Goal: Task Accomplishment & Management: Complete application form

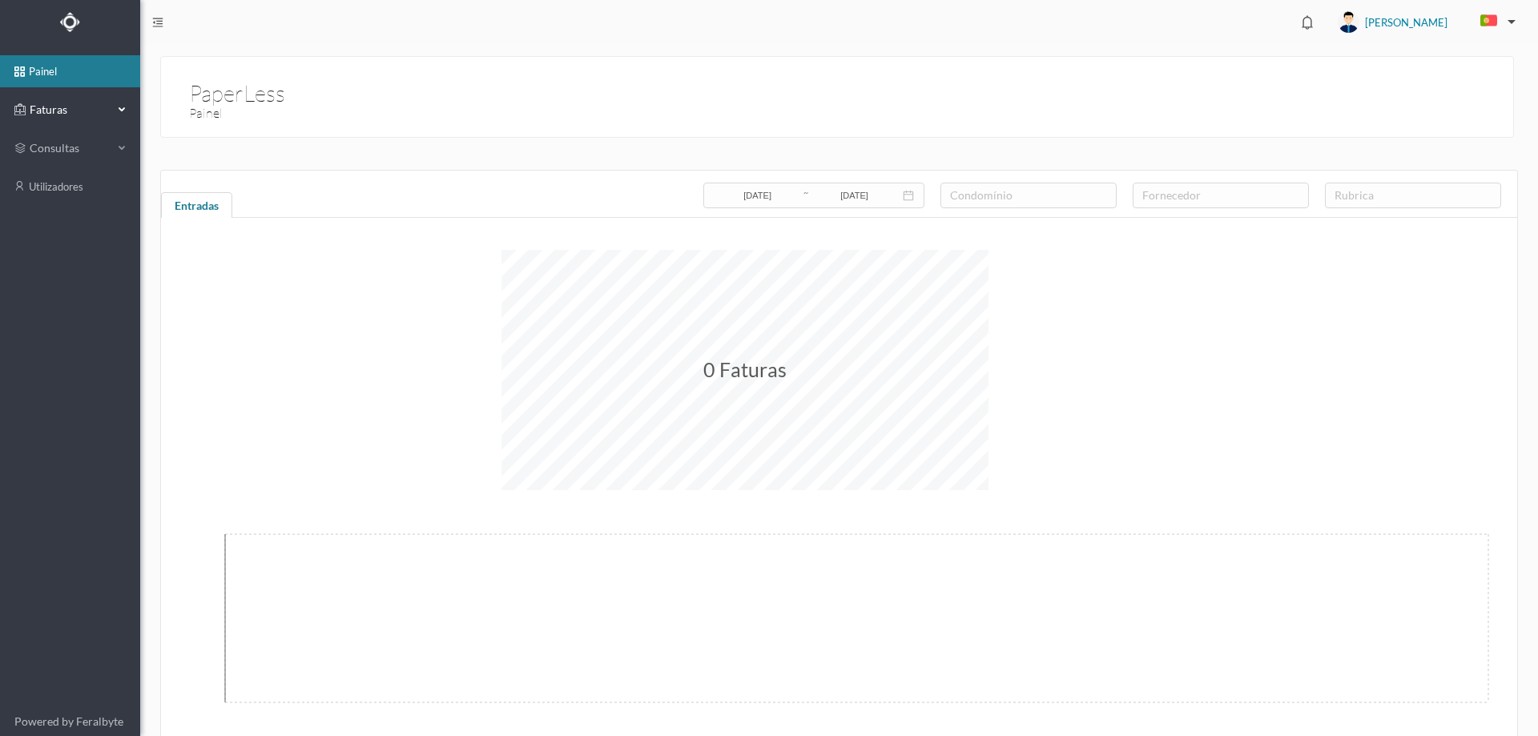
click at [50, 112] on span "Faturas" at bounding box center [70, 110] width 88 height 16
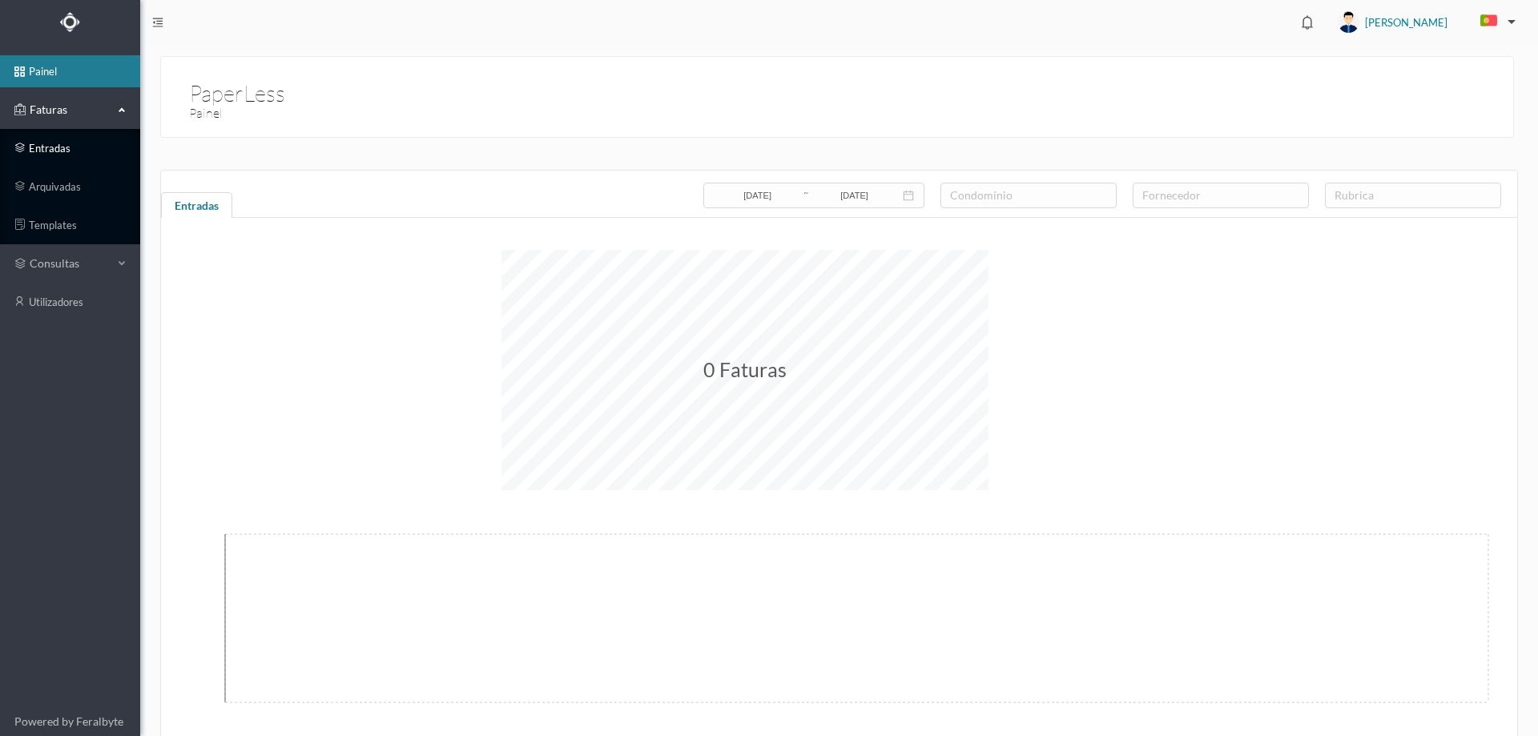
click at [58, 143] on link "entradas" at bounding box center [70, 148] width 140 height 32
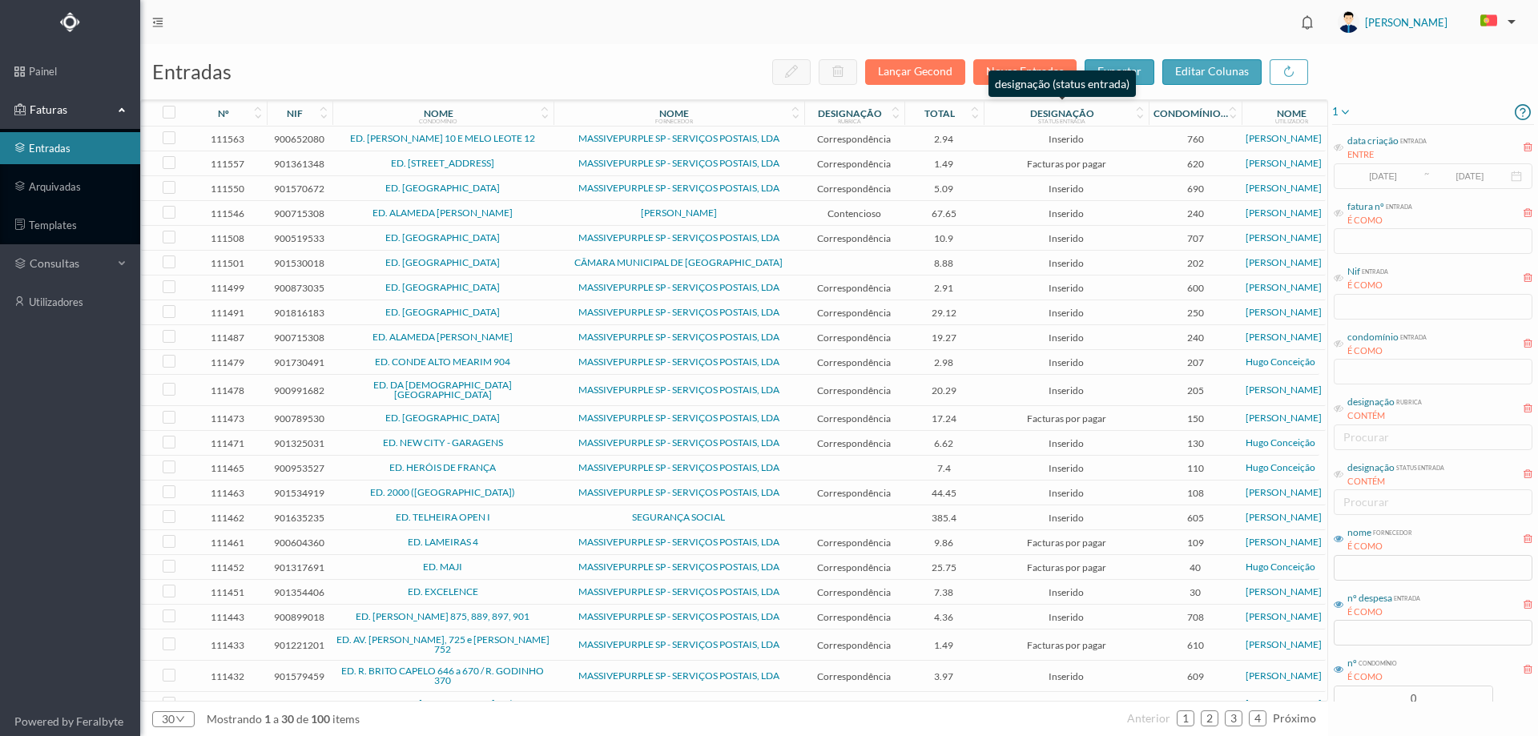
click at [1035, 72] on div "designação (status entrada)" at bounding box center [1061, 83] width 147 height 26
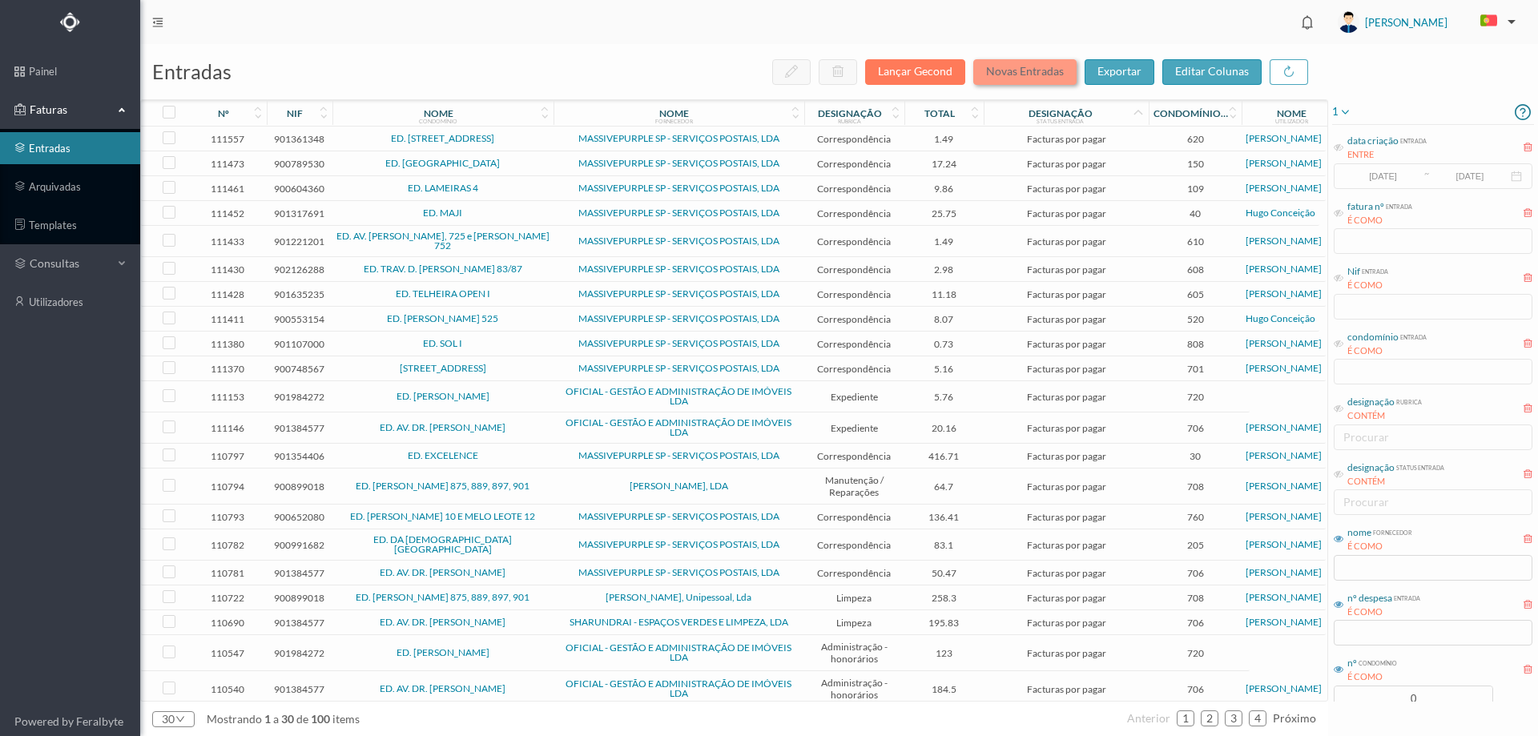
click at [1039, 67] on button "Novas Entradas" at bounding box center [1024, 72] width 103 height 26
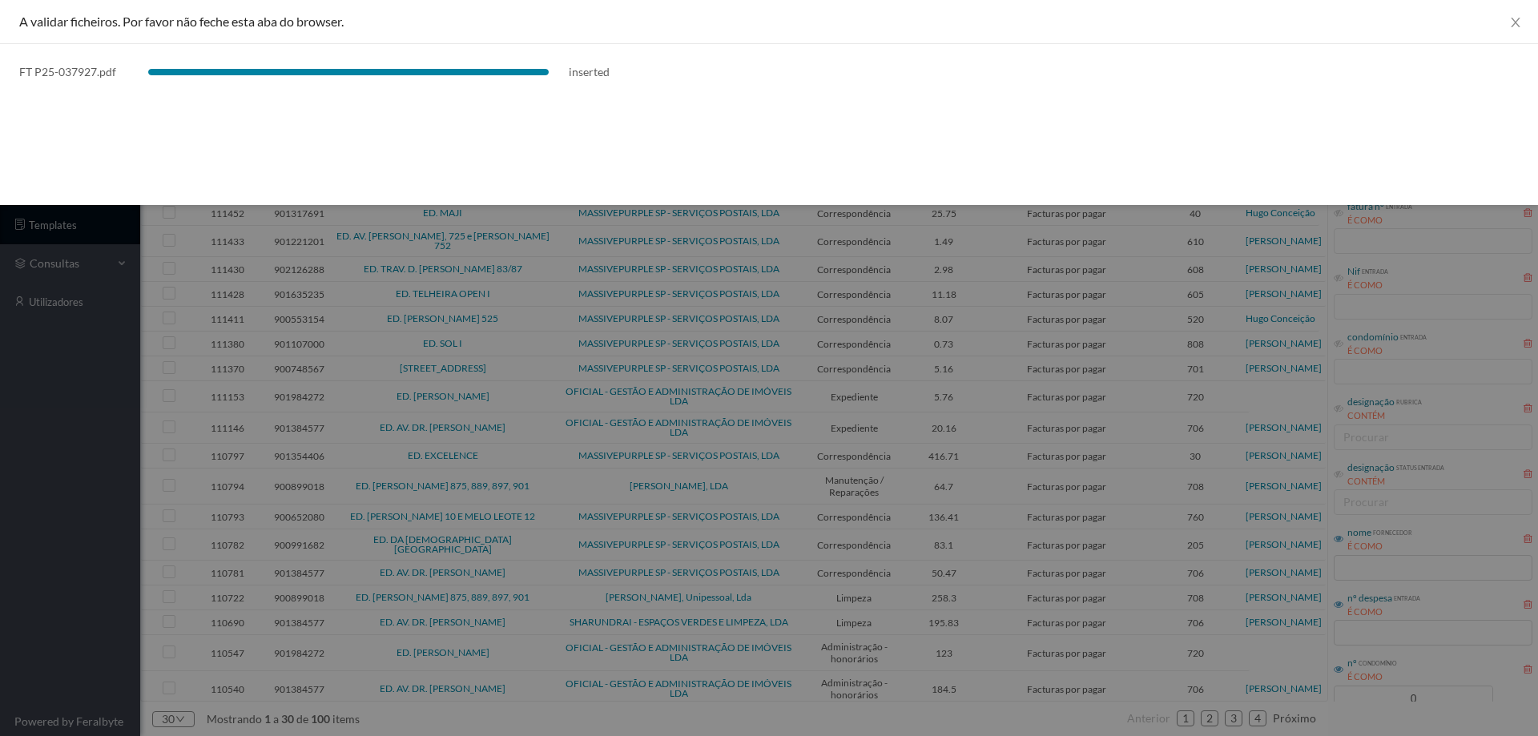
click at [99, 514] on div at bounding box center [769, 368] width 1538 height 736
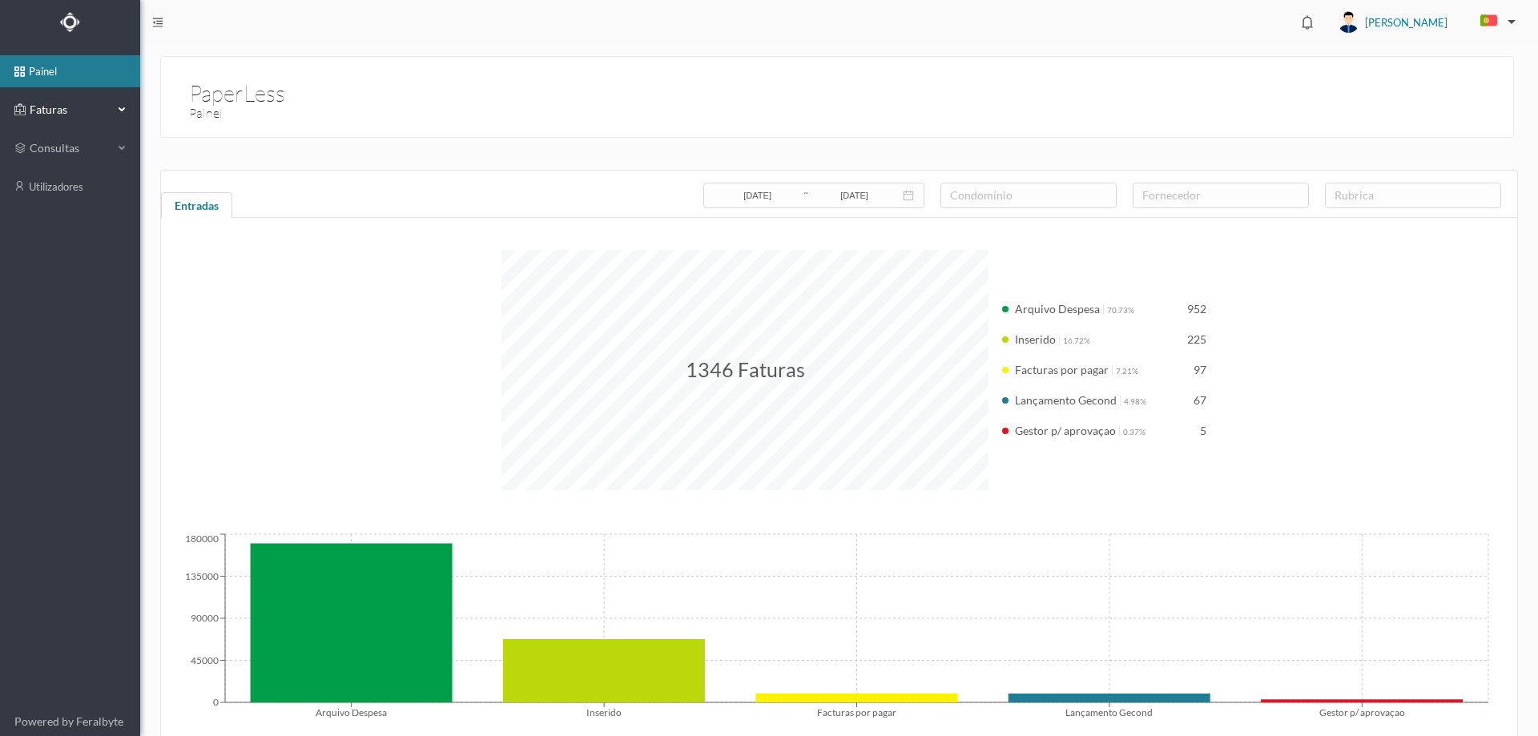
click at [62, 110] on span "Faturas" at bounding box center [70, 110] width 88 height 16
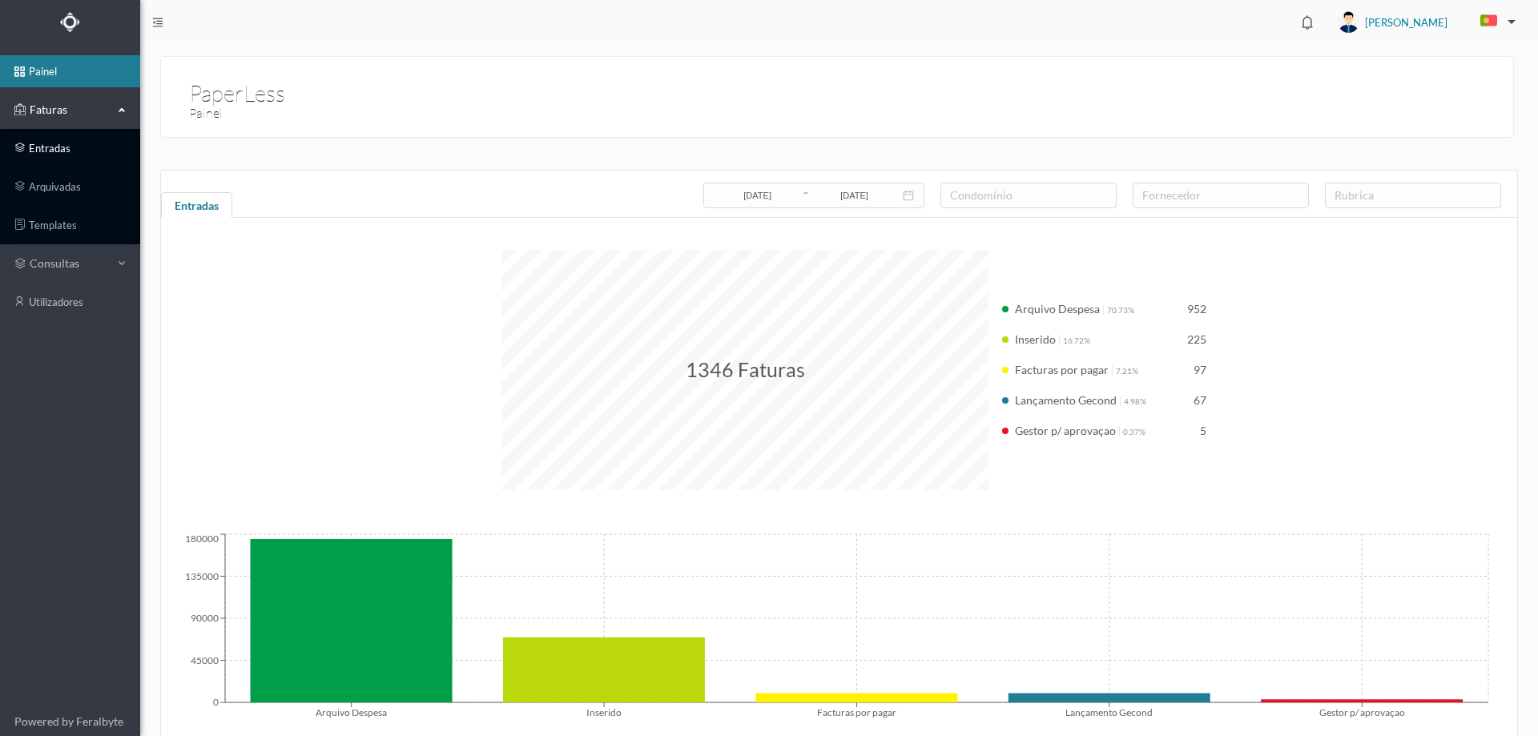
click at [50, 151] on link "entradas" at bounding box center [70, 148] width 140 height 32
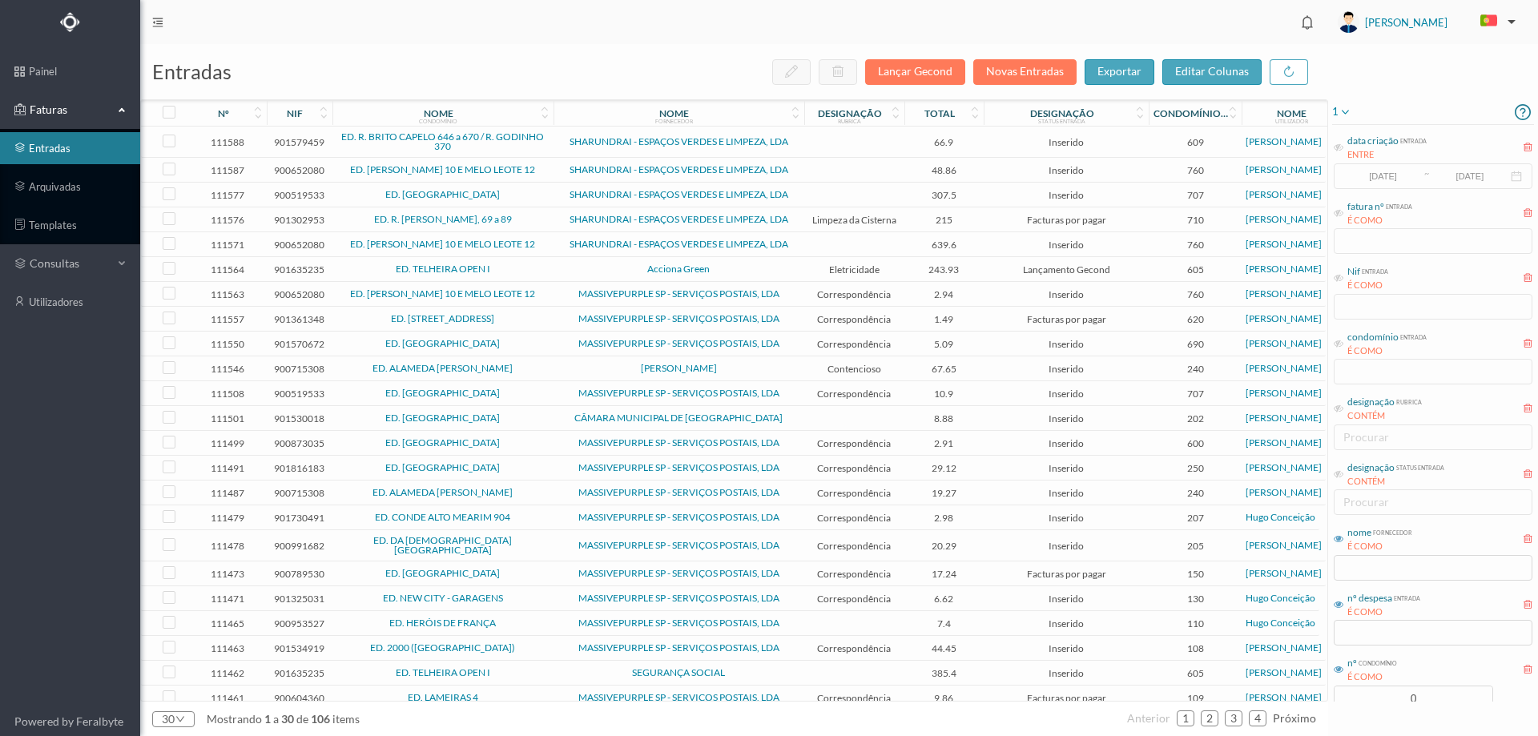
click at [1346, 114] on icon at bounding box center [1344, 112] width 13 height 19
click at [1352, 165] on icon at bounding box center [1348, 166] width 13 height 13
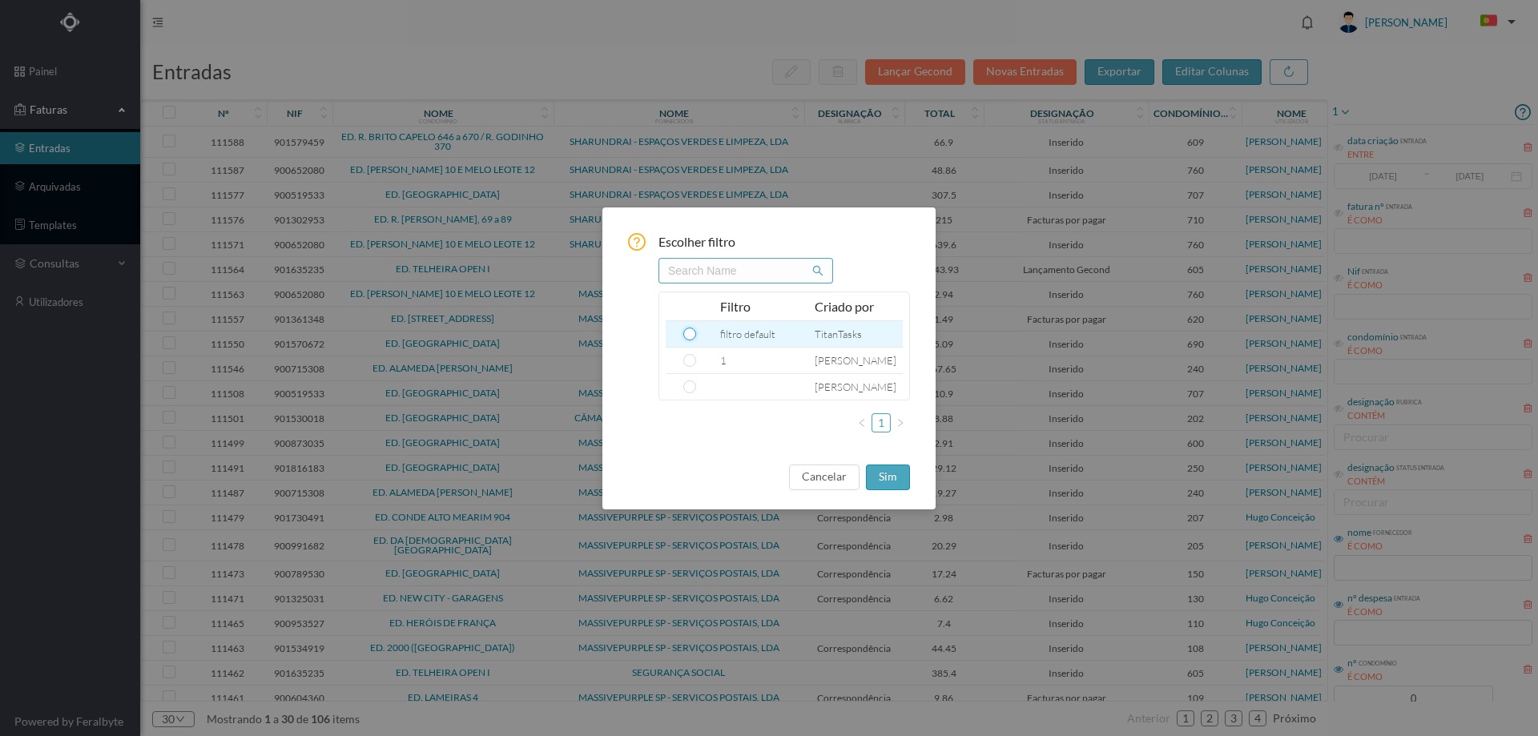
click at [687, 333] on input "radio" at bounding box center [689, 334] width 13 height 13
radio input "true"
click at [890, 483] on button "sim" at bounding box center [888, 478] width 44 height 26
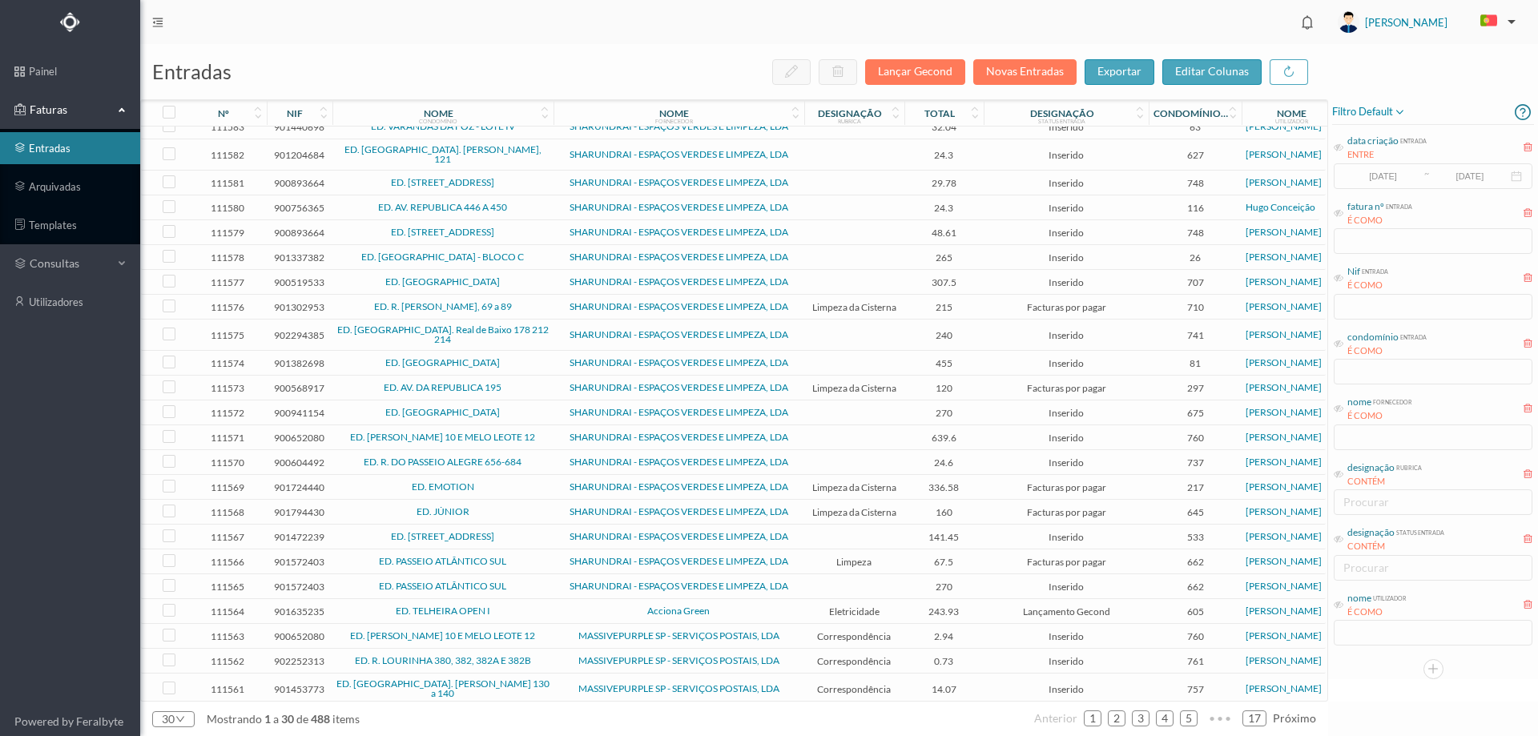
scroll to position [195, 0]
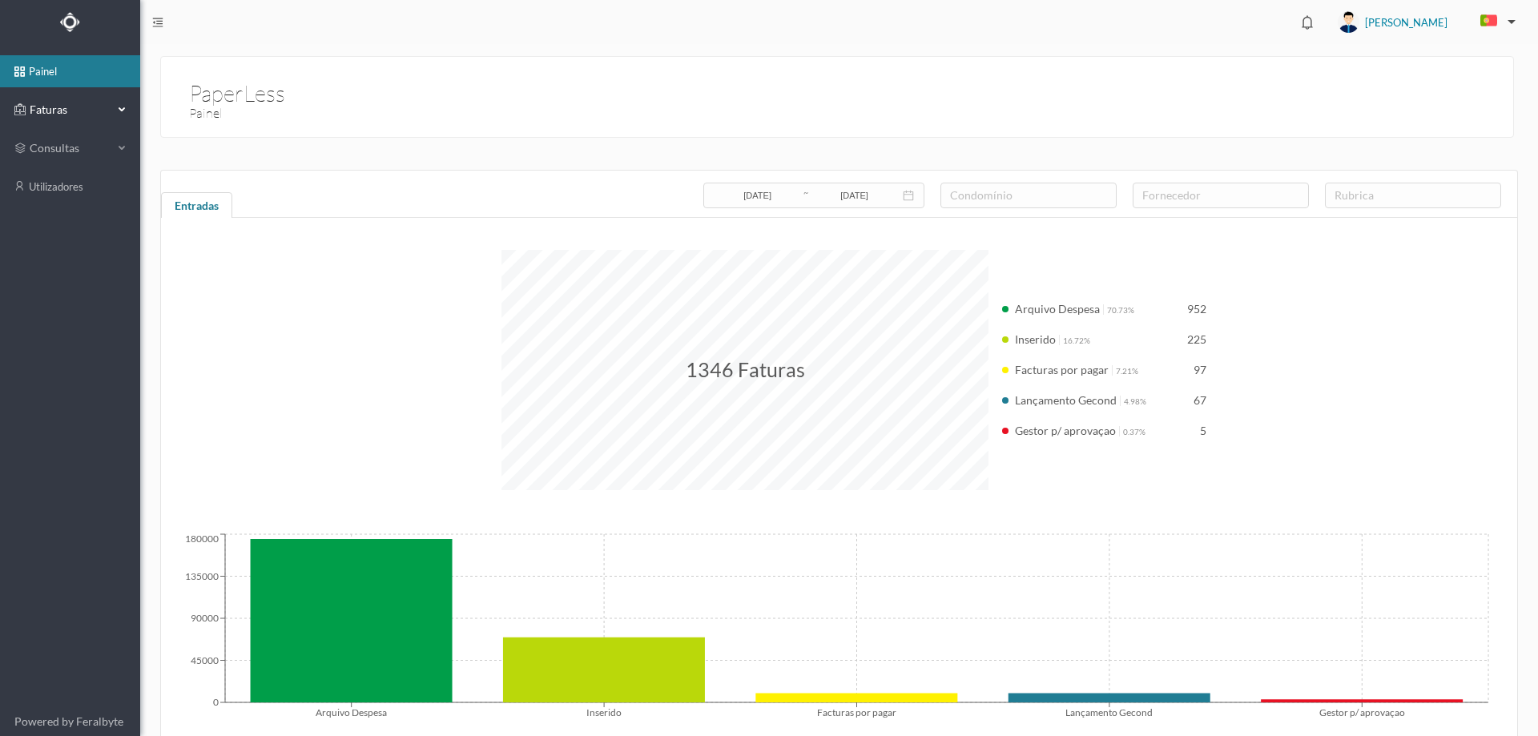
click at [45, 112] on span "Faturas" at bounding box center [70, 110] width 88 height 16
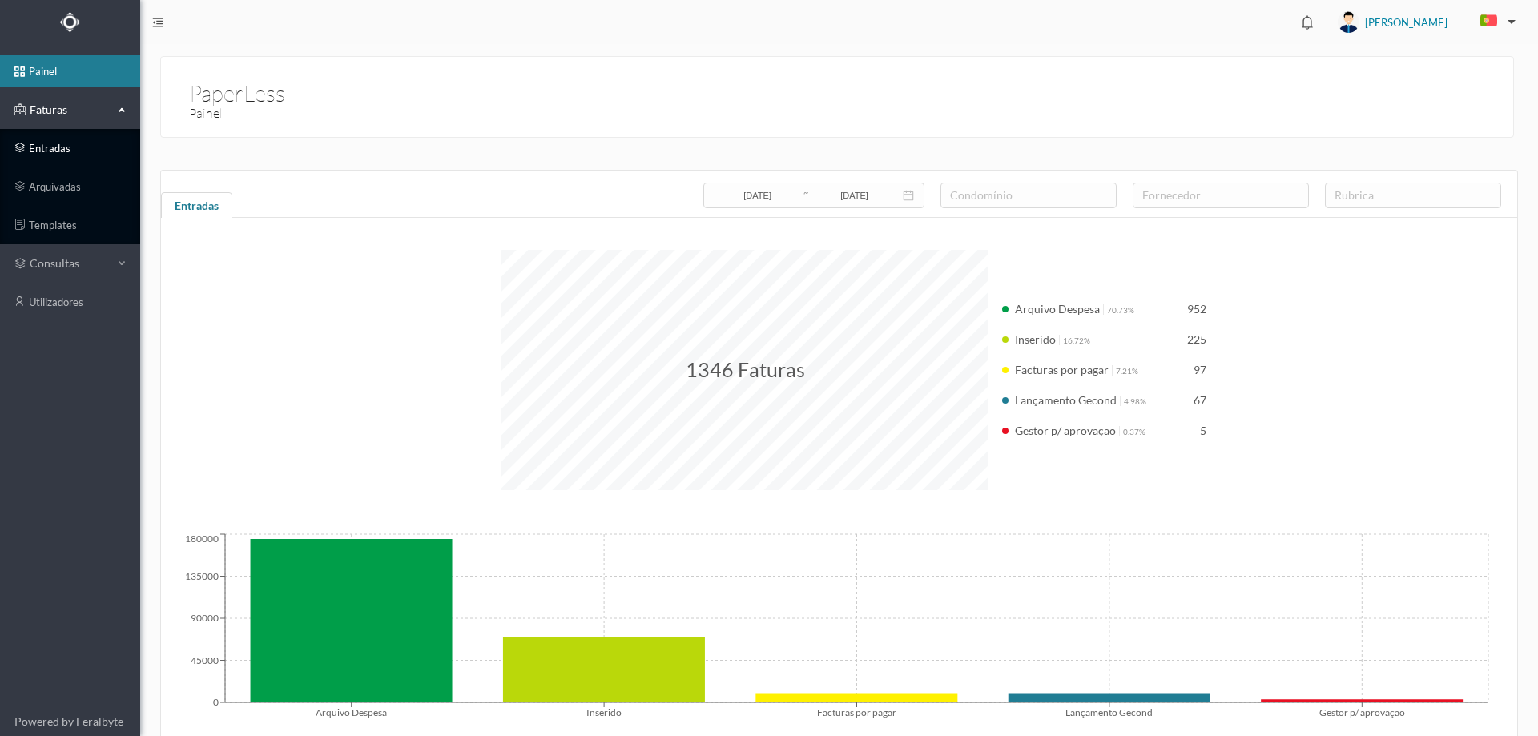
click at [66, 151] on link "entradas" at bounding box center [70, 148] width 140 height 32
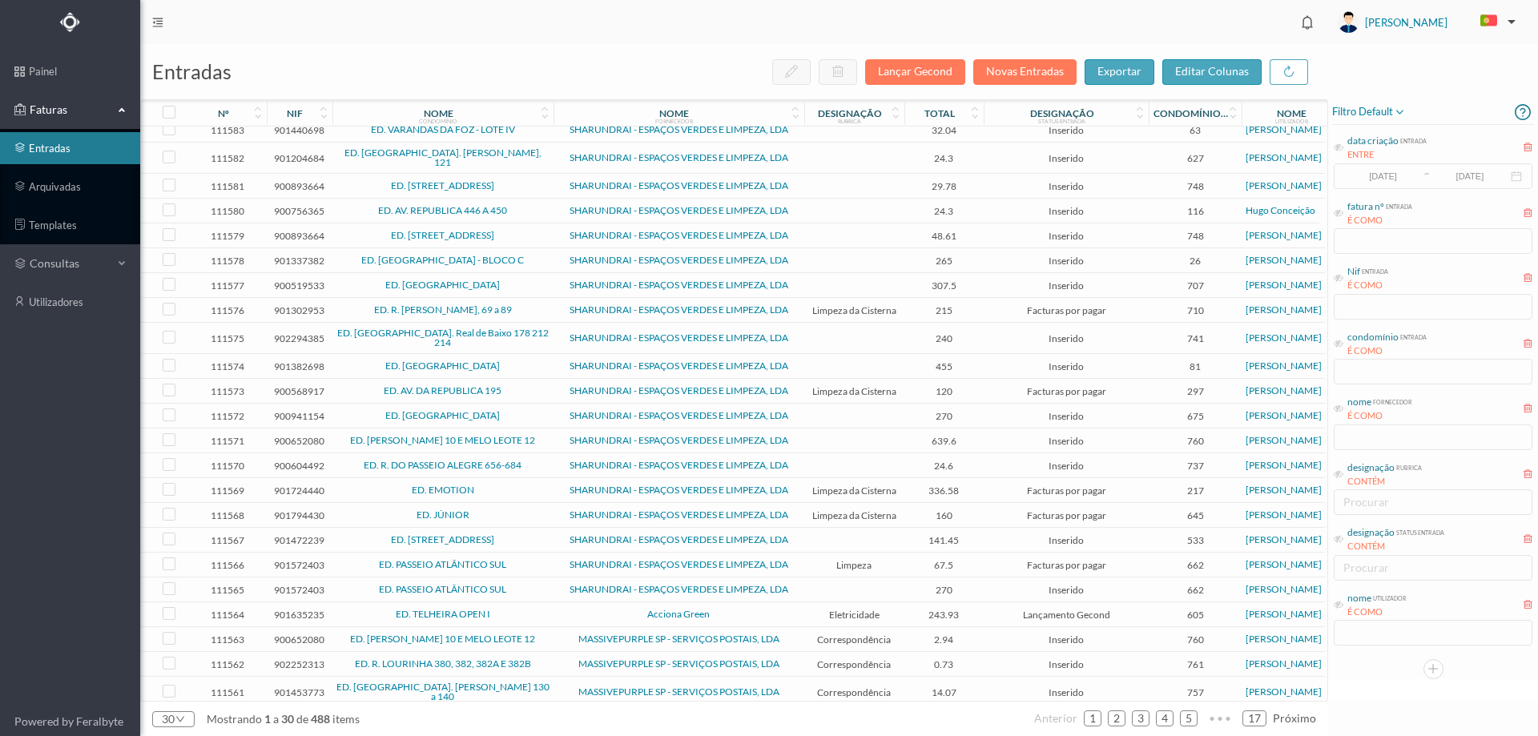
scroll to position [195, 0]
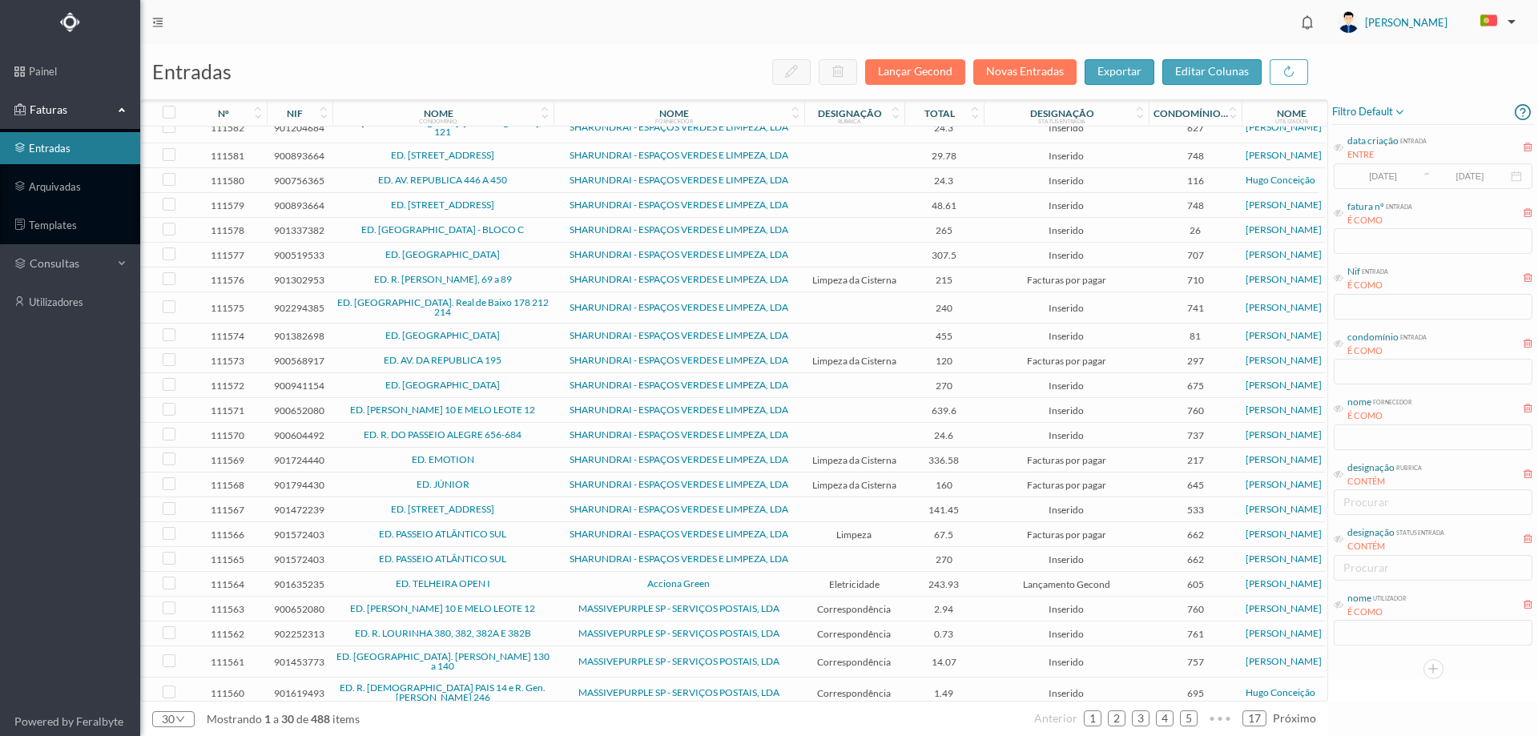
click at [1423, 626] on div "nome utilizador É COMO" at bounding box center [1433, 618] width 202 height 60
click at [1342, 604] on icon at bounding box center [1339, 605] width 10 height 10
click at [1375, 646] on input "text" at bounding box center [1433, 633] width 199 height 26
click at [1376, 638] on input "text" at bounding box center [1433, 633] width 199 height 26
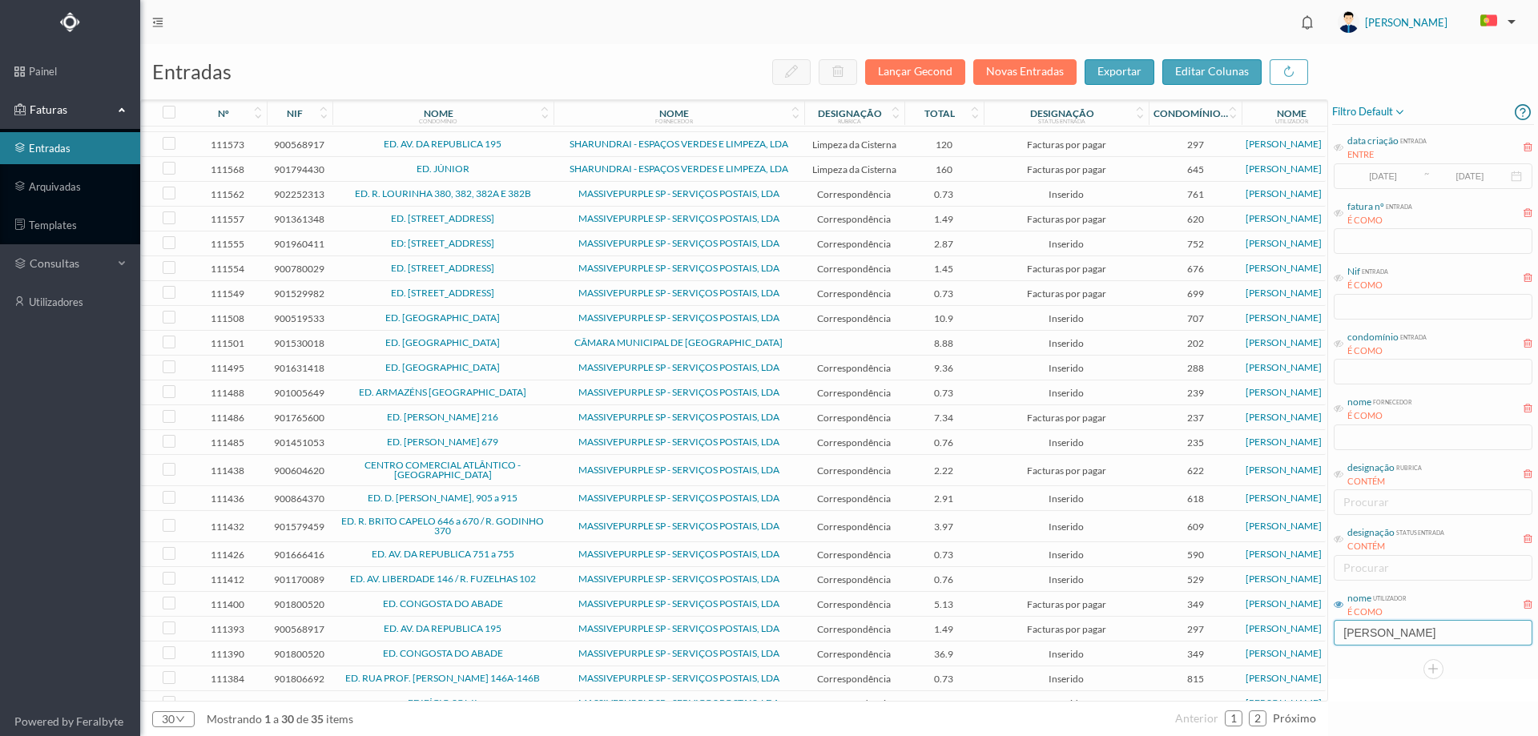
scroll to position [207, 0]
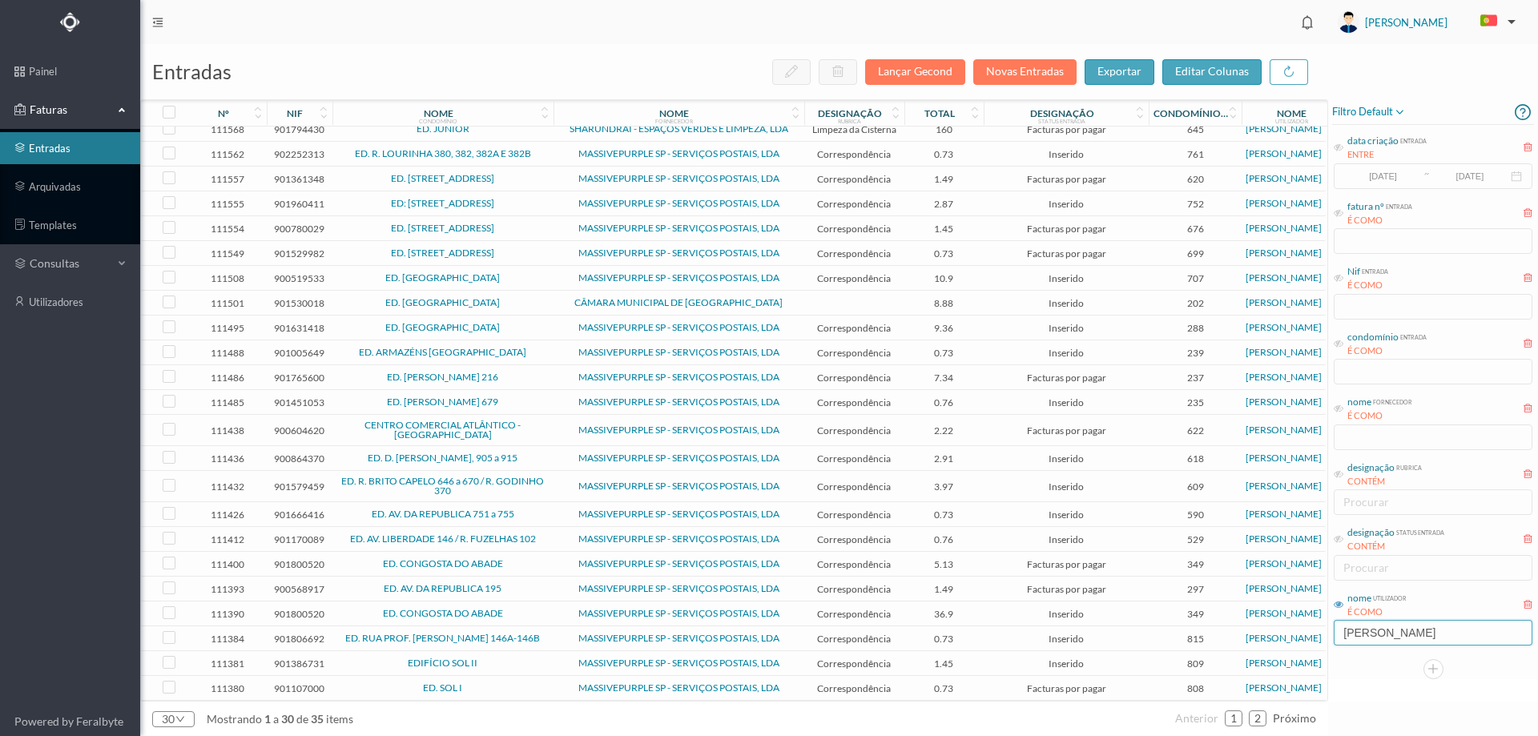
type input "joana"
click at [513, 297] on td "ED. [GEOGRAPHIC_DATA]" at bounding box center [442, 303] width 221 height 25
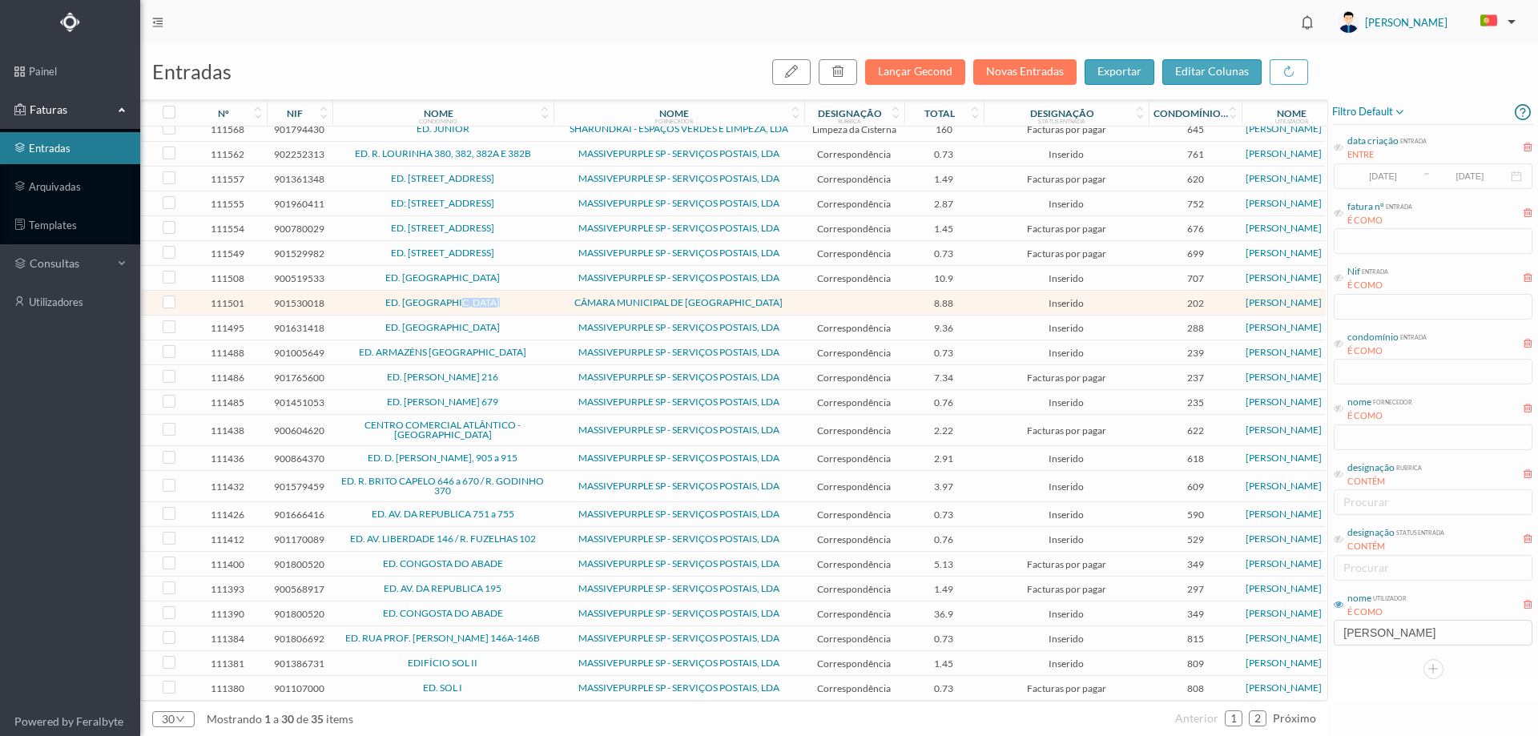
click at [513, 297] on td "ED. [GEOGRAPHIC_DATA]" at bounding box center [442, 303] width 221 height 25
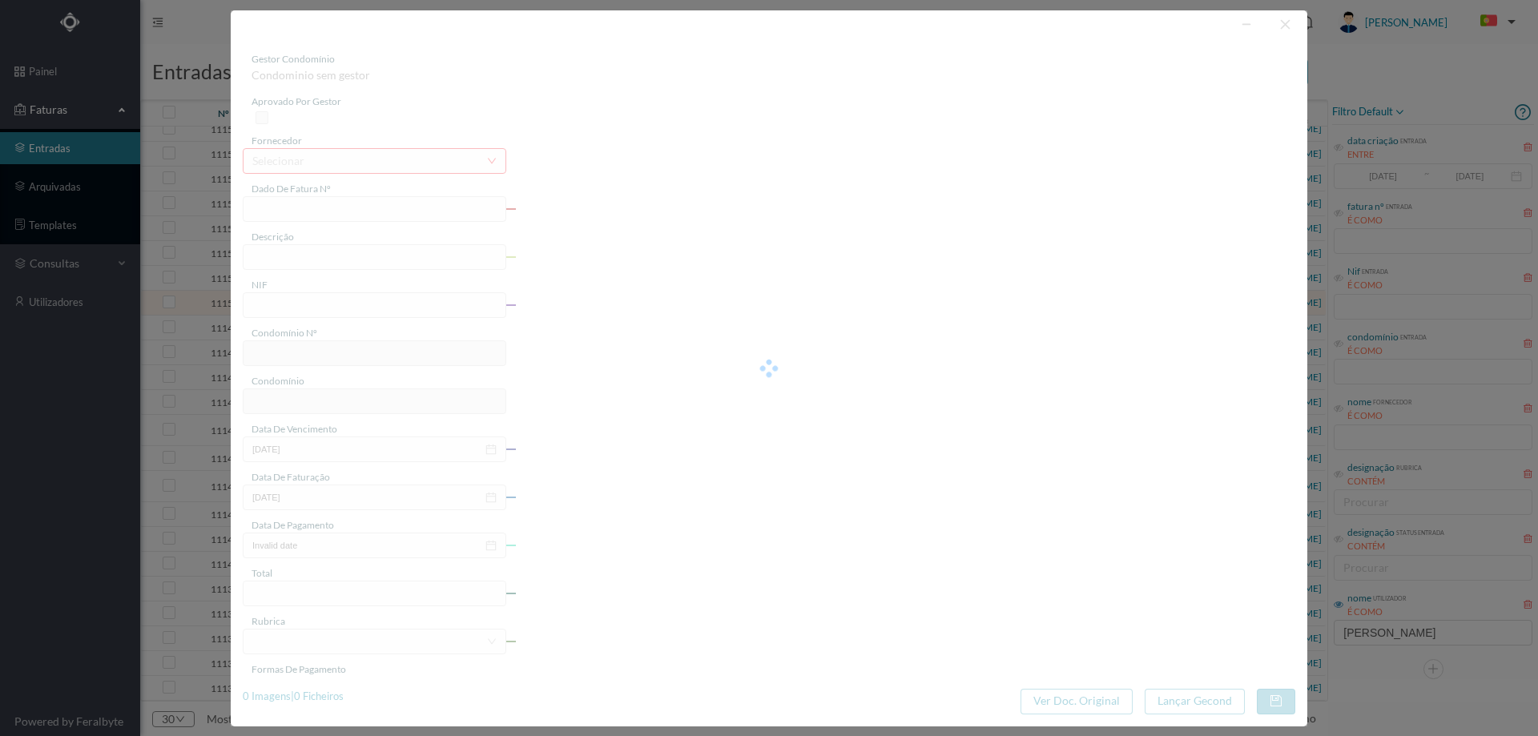
type input "FE E4025FE/10499653"
type input "901530018"
type input "Invalid date"
type input "08-09-2025"
type input "8.88"
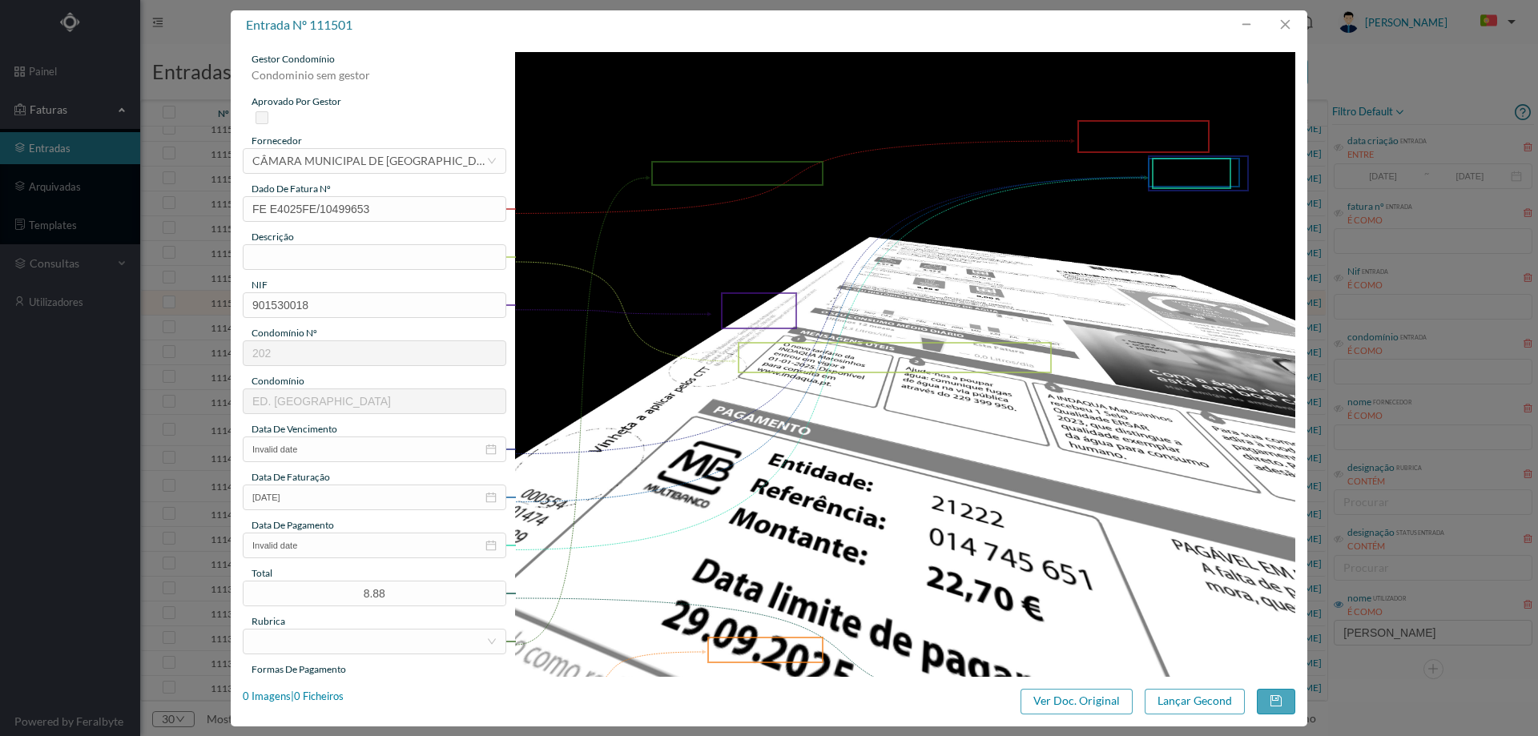
type input "202"
type input "ED. [GEOGRAPHIC_DATA]"
drag, startPoint x: 1290, startPoint y: 19, endPoint x: 1280, endPoint y: 35, distance: 18.7
click at [1290, 20] on button "button" at bounding box center [1284, 25] width 38 height 26
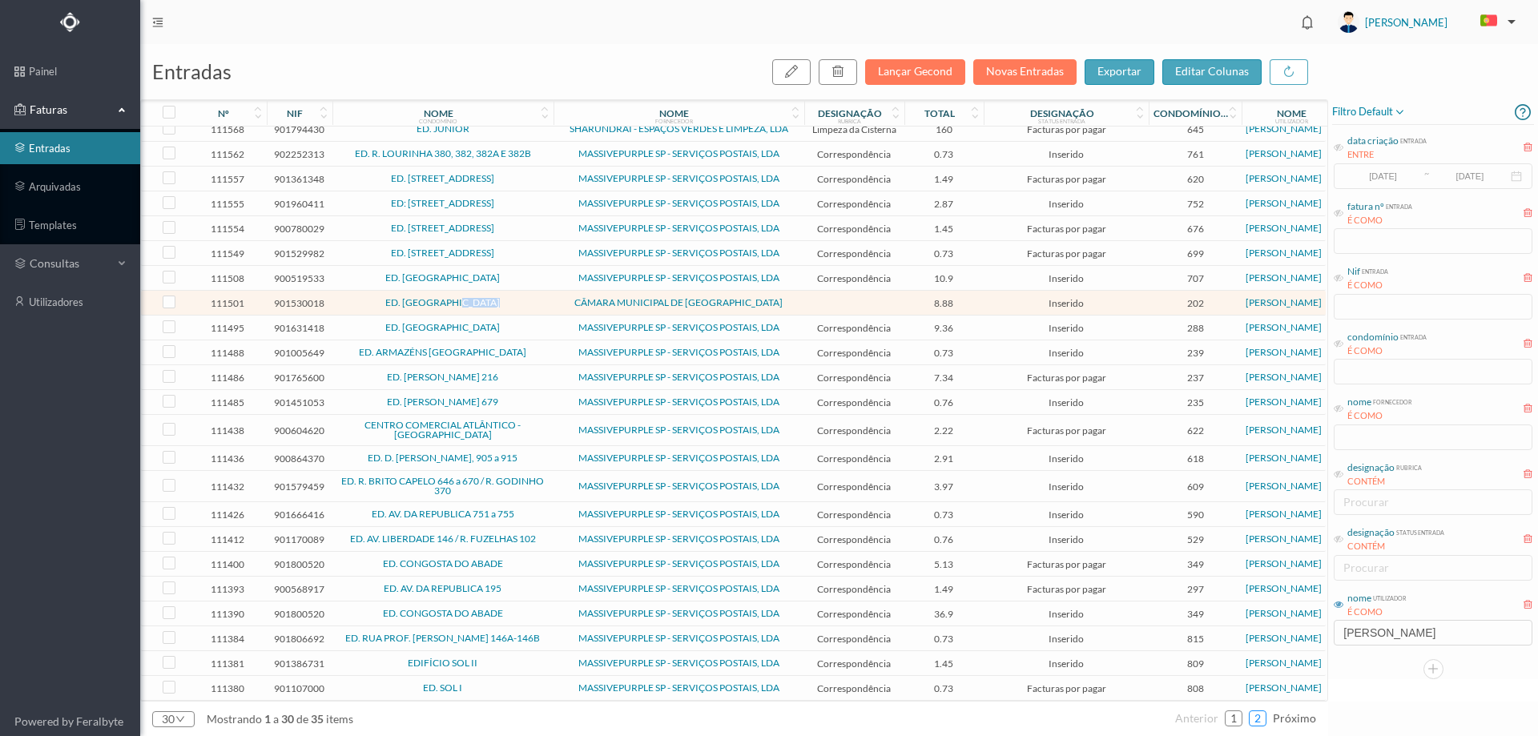
click at [1261, 718] on link "2" at bounding box center [1257, 718] width 16 height 24
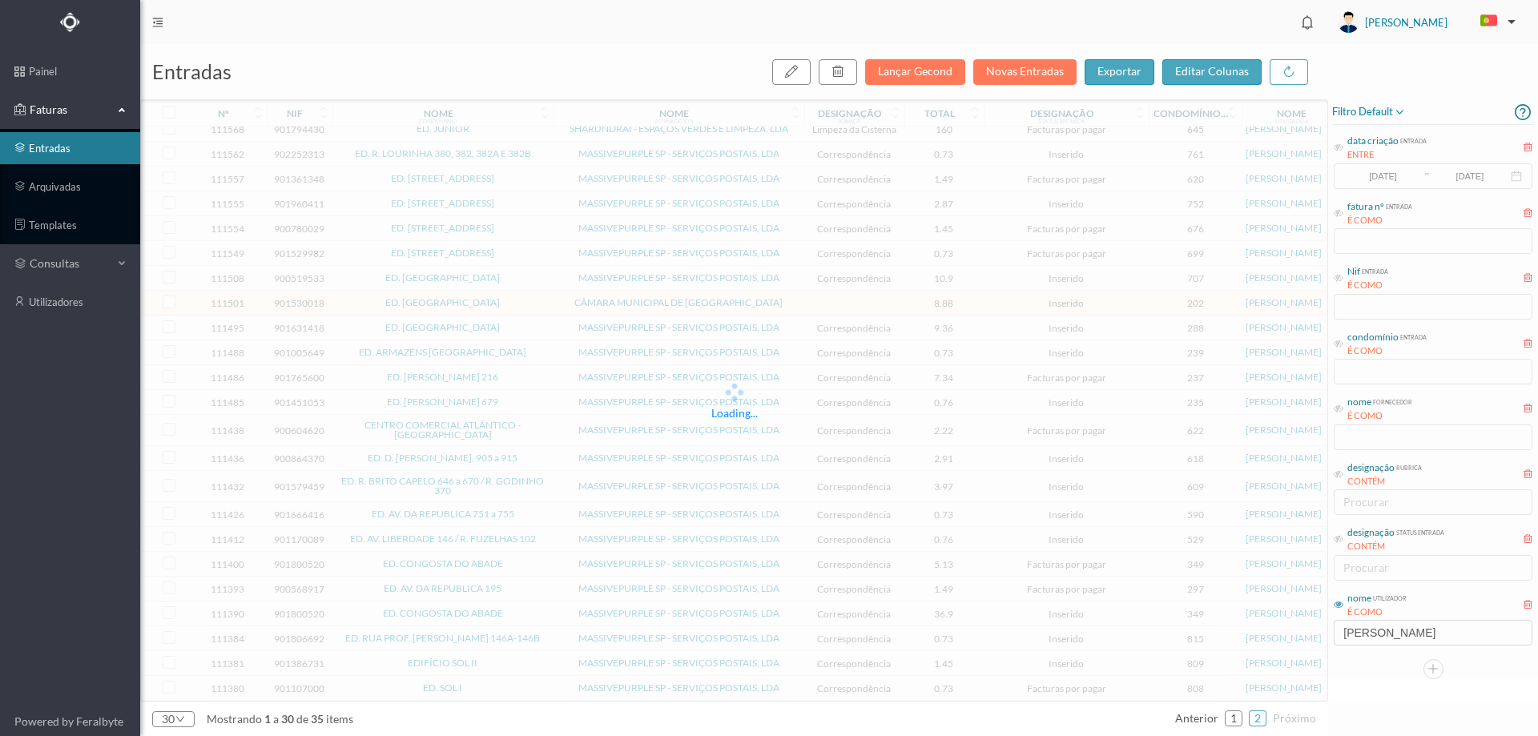
scroll to position [0, 0]
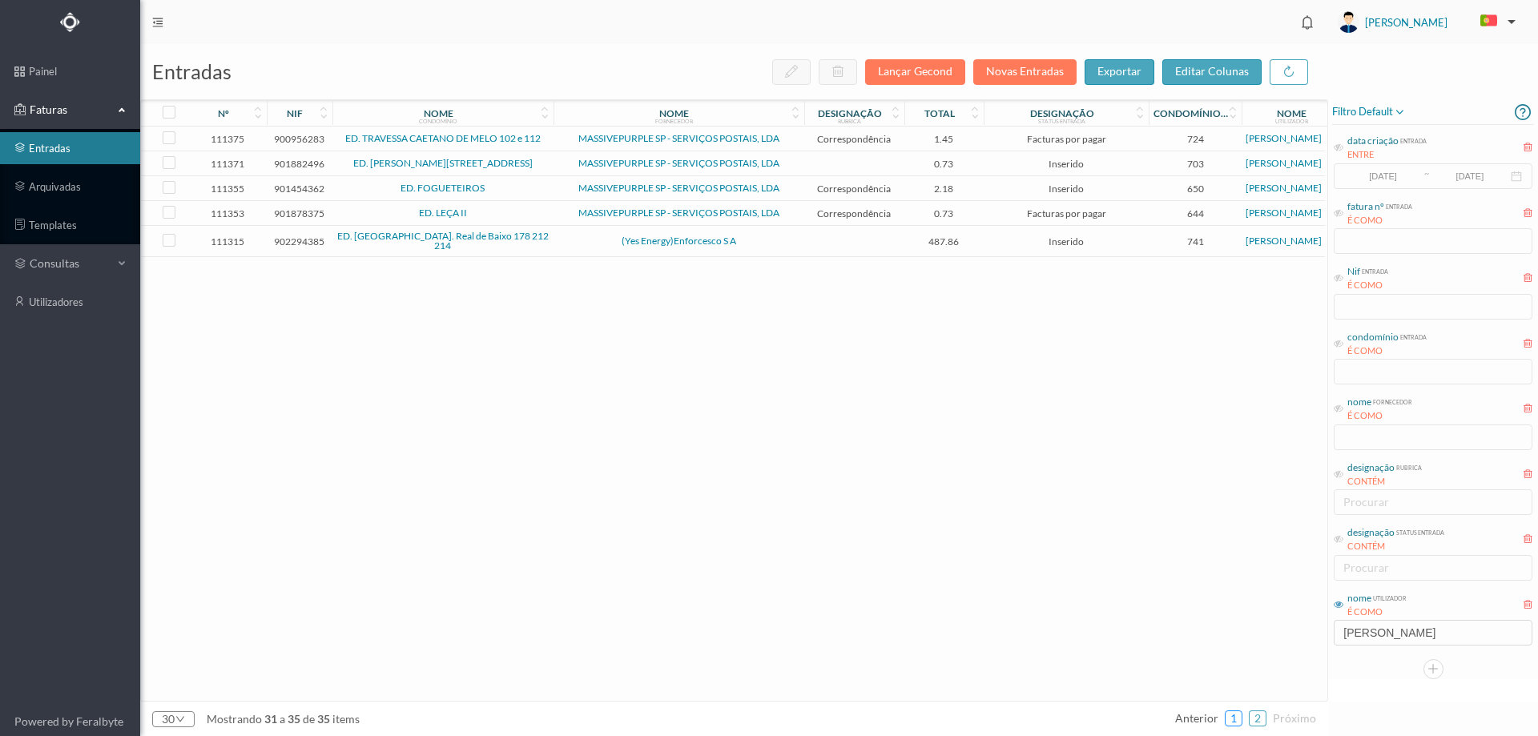
click at [1234, 719] on link "1" at bounding box center [1233, 718] width 16 height 24
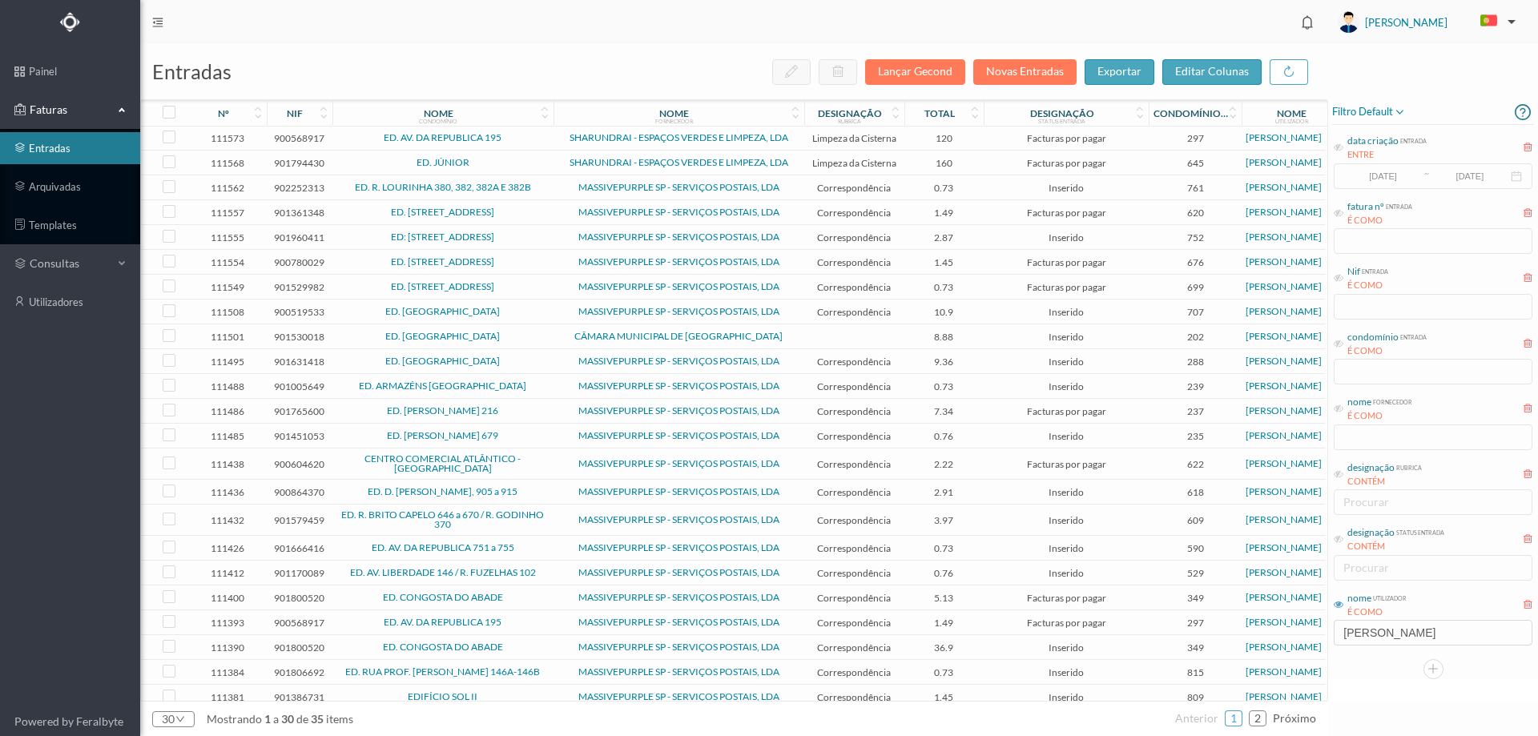
scroll to position [207, 0]
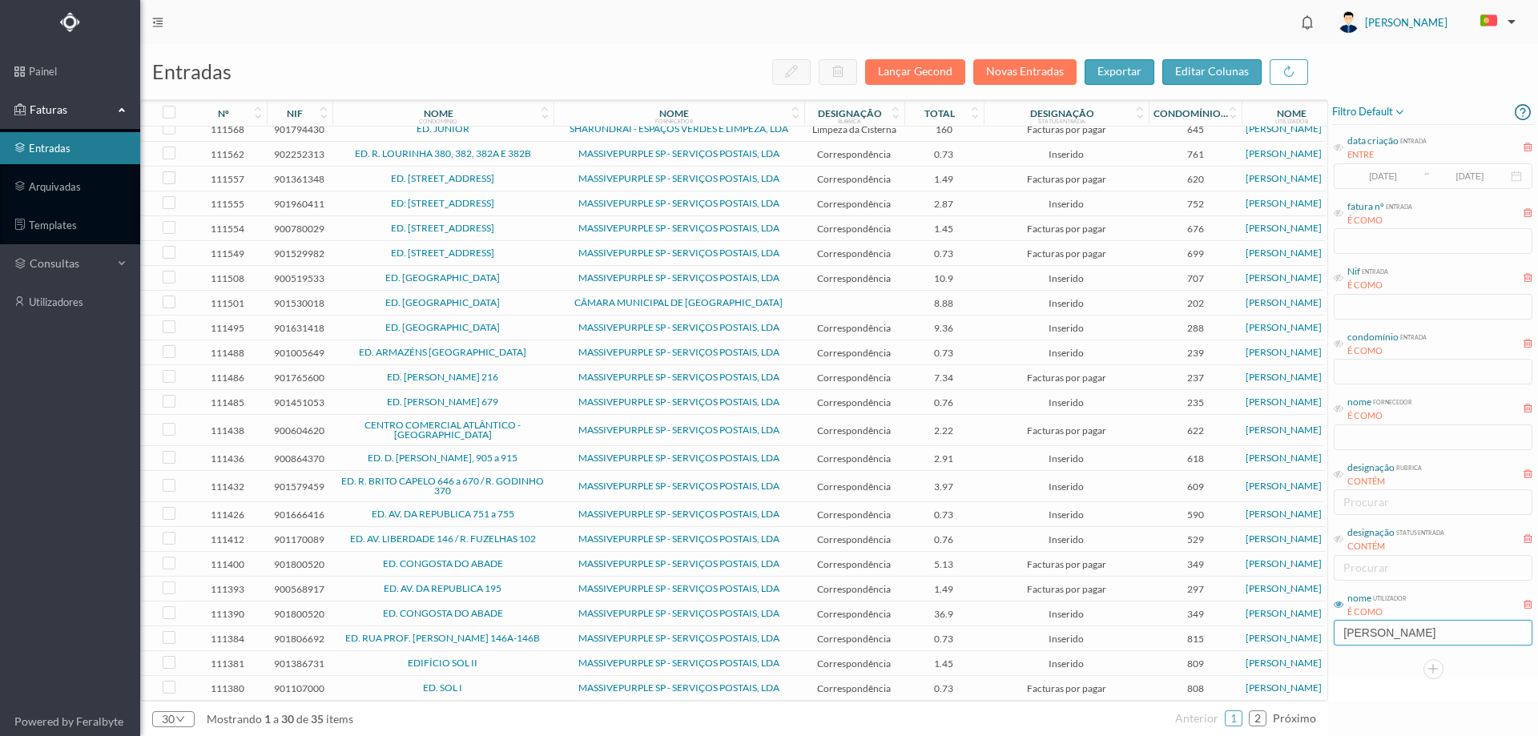
drag, startPoint x: 1354, startPoint y: 634, endPoint x: 1254, endPoint y: 629, distance: 99.5
click at [1254, 629] on div "entradas Lançar Gecond Novas Entradas exportar editar colunas nº nif nome condo…" at bounding box center [839, 390] width 1398 height 692
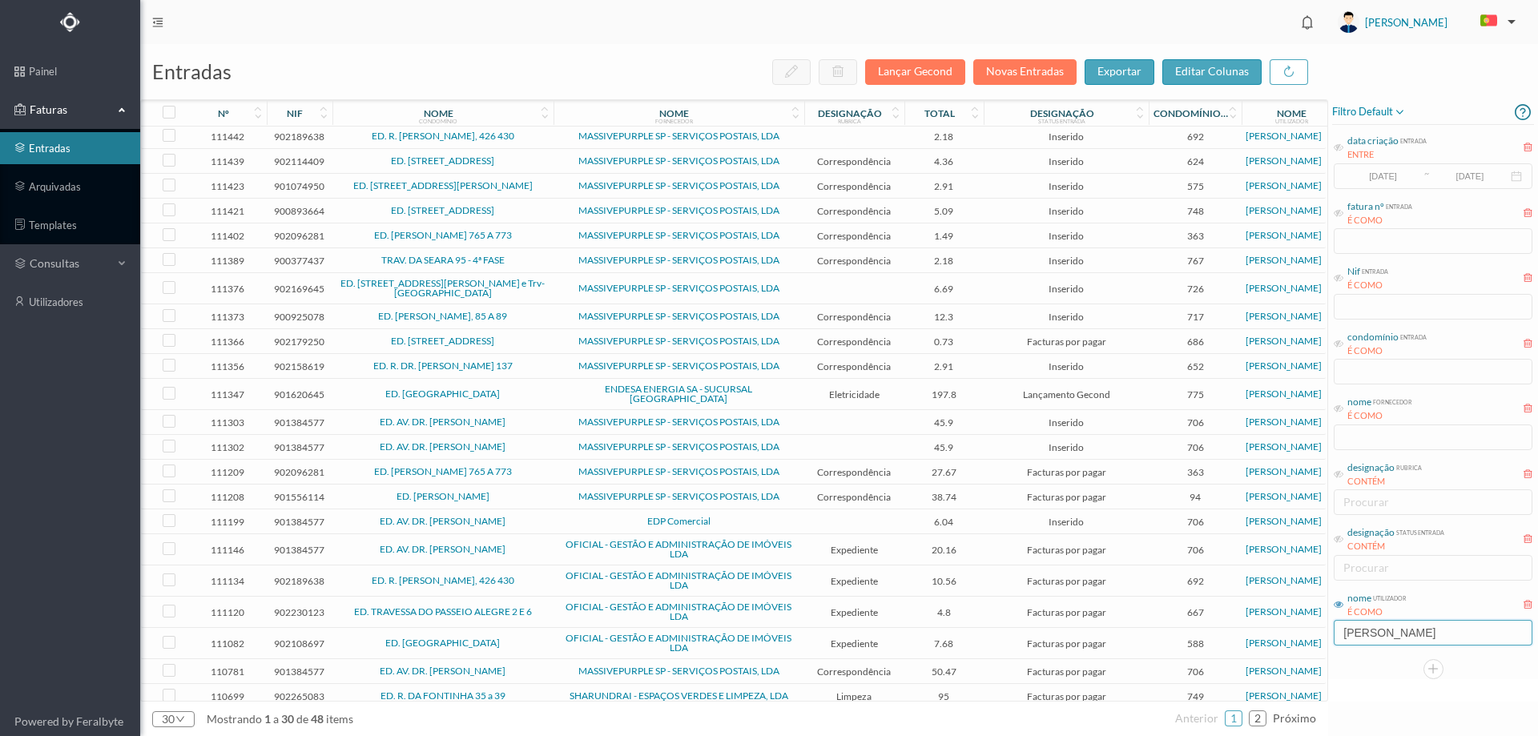
type input "beatriz"
click at [586, 517] on span "EDP Comercial" at bounding box center [678, 522] width 243 height 10
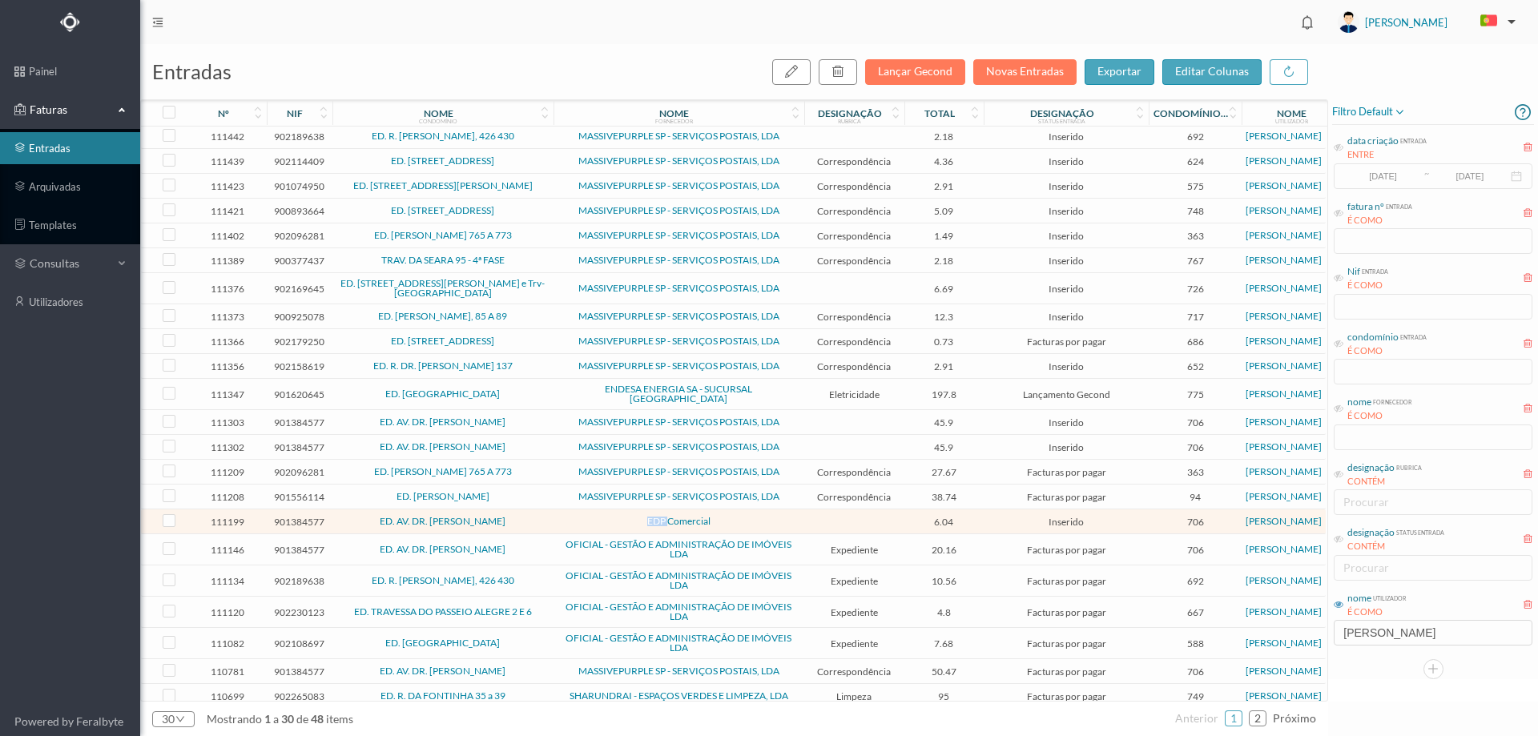
click at [586, 517] on span "EDP Comercial" at bounding box center [678, 522] width 243 height 10
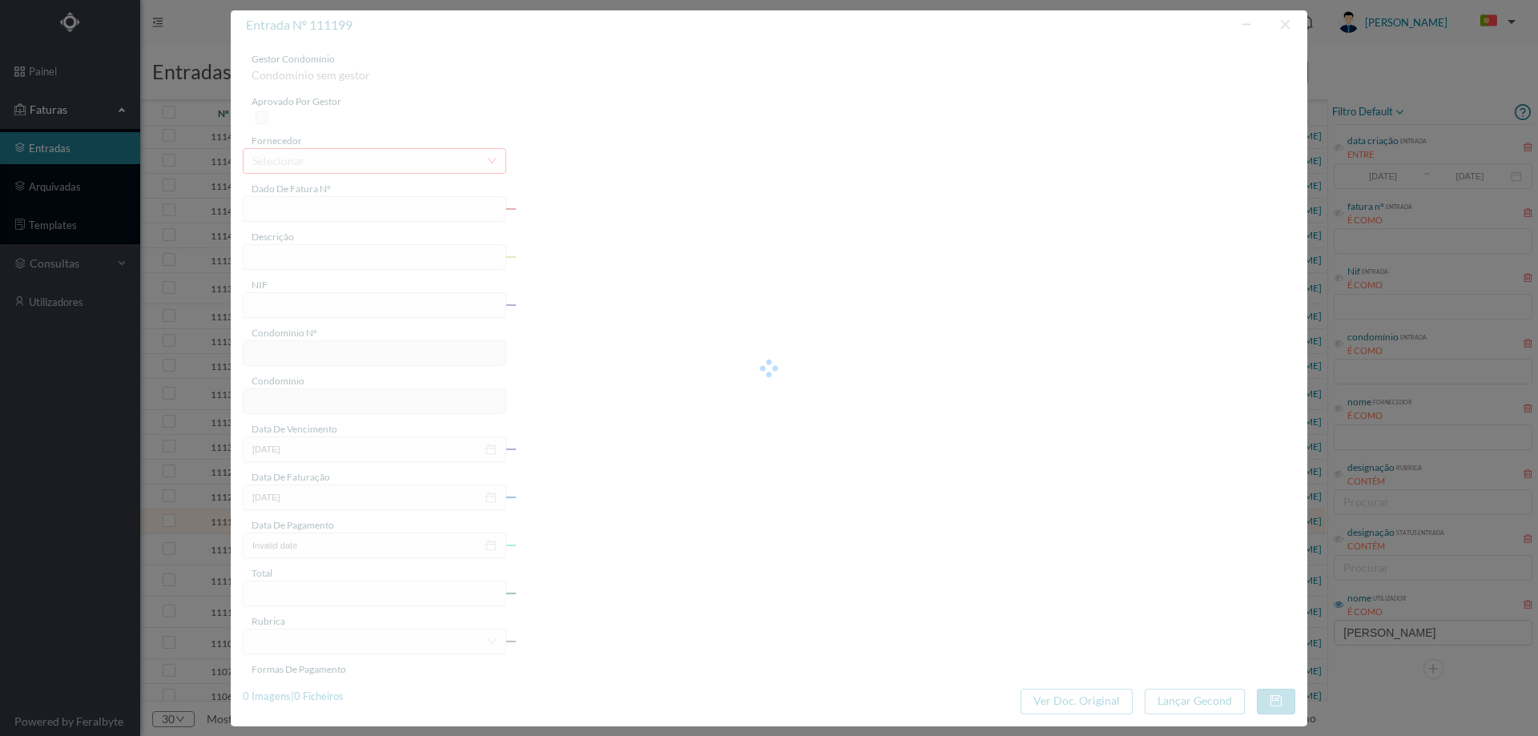
type input "FT2025 K1725/170018271207"
type input "AV DR FERNANDO AROSO , 632 LE DA PALMEIRA"
type input "901384577"
type input "Invalid date"
type input "02-09-2025"
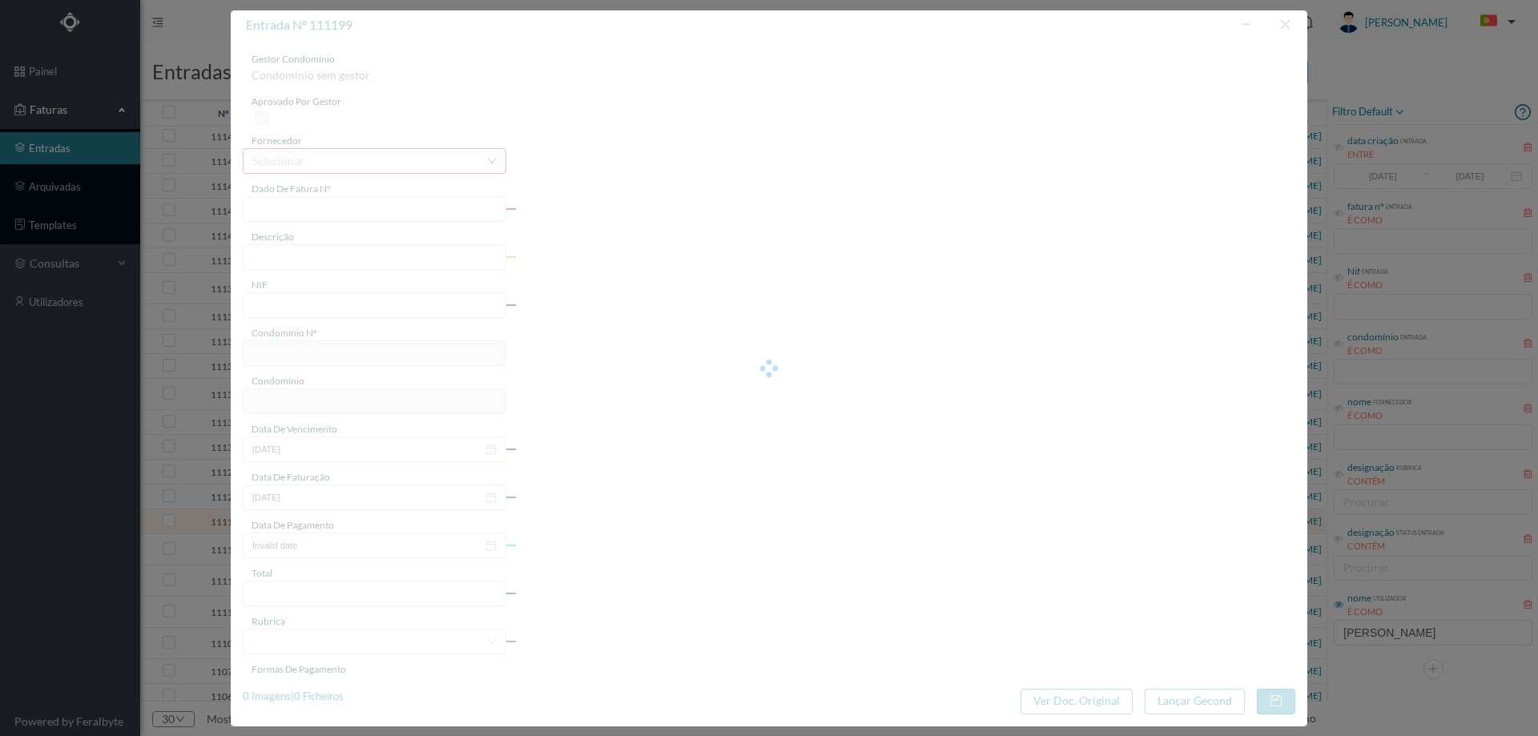
type input "23-09-2025"
type input "6.04"
type input "706"
type input "ED. AV. DR. FERNANDO AROSO"
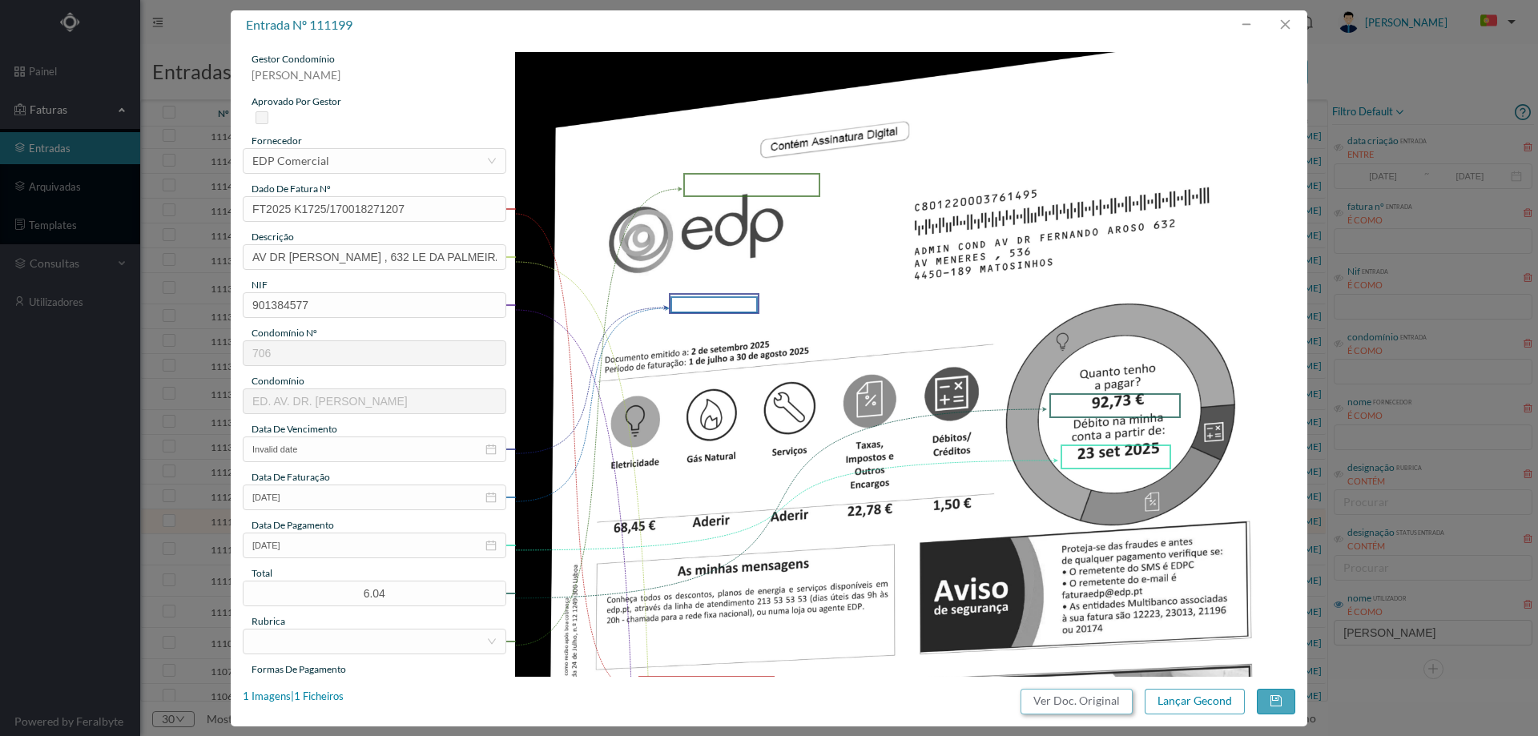
click at [1058, 700] on button "Ver Doc. Original" at bounding box center [1076, 702] width 112 height 26
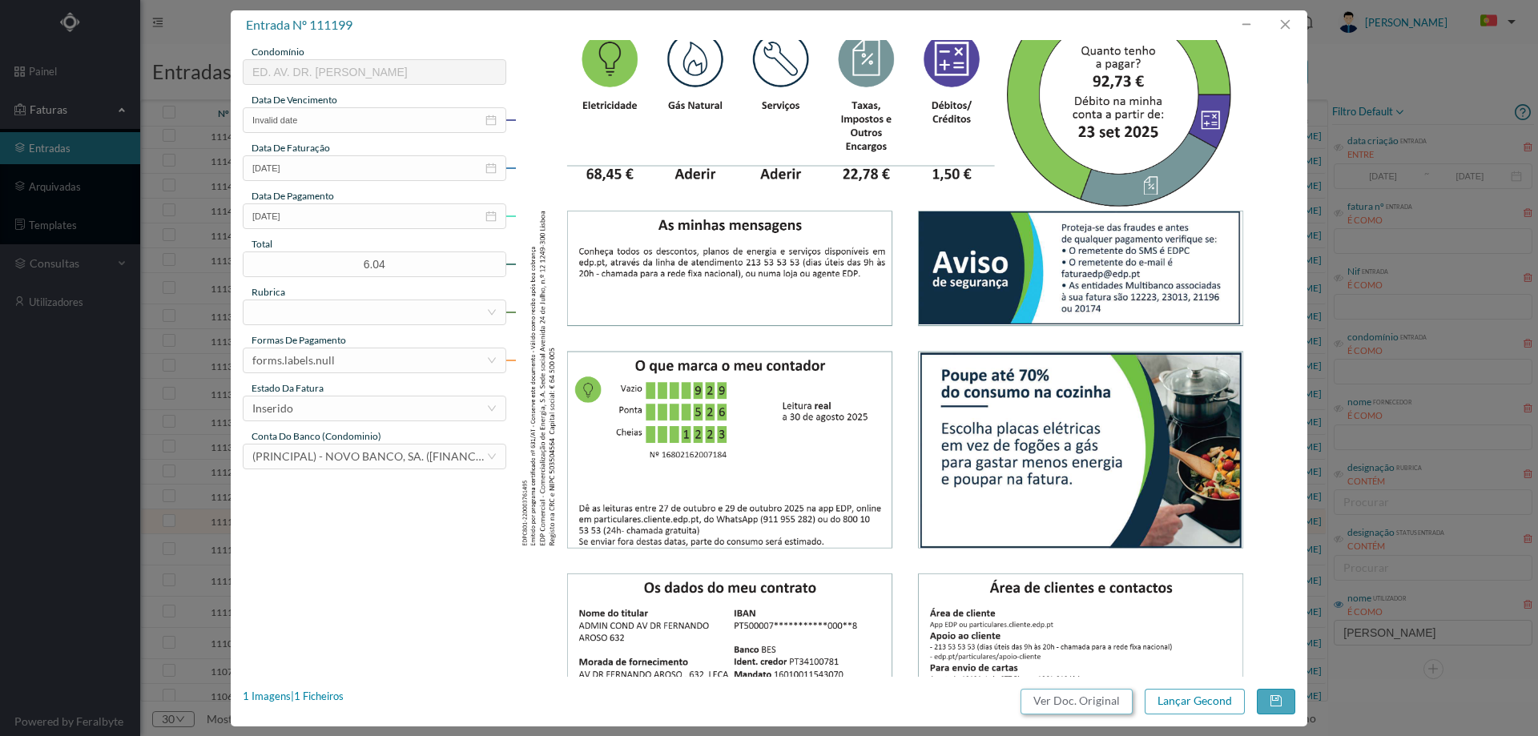
scroll to position [165, 0]
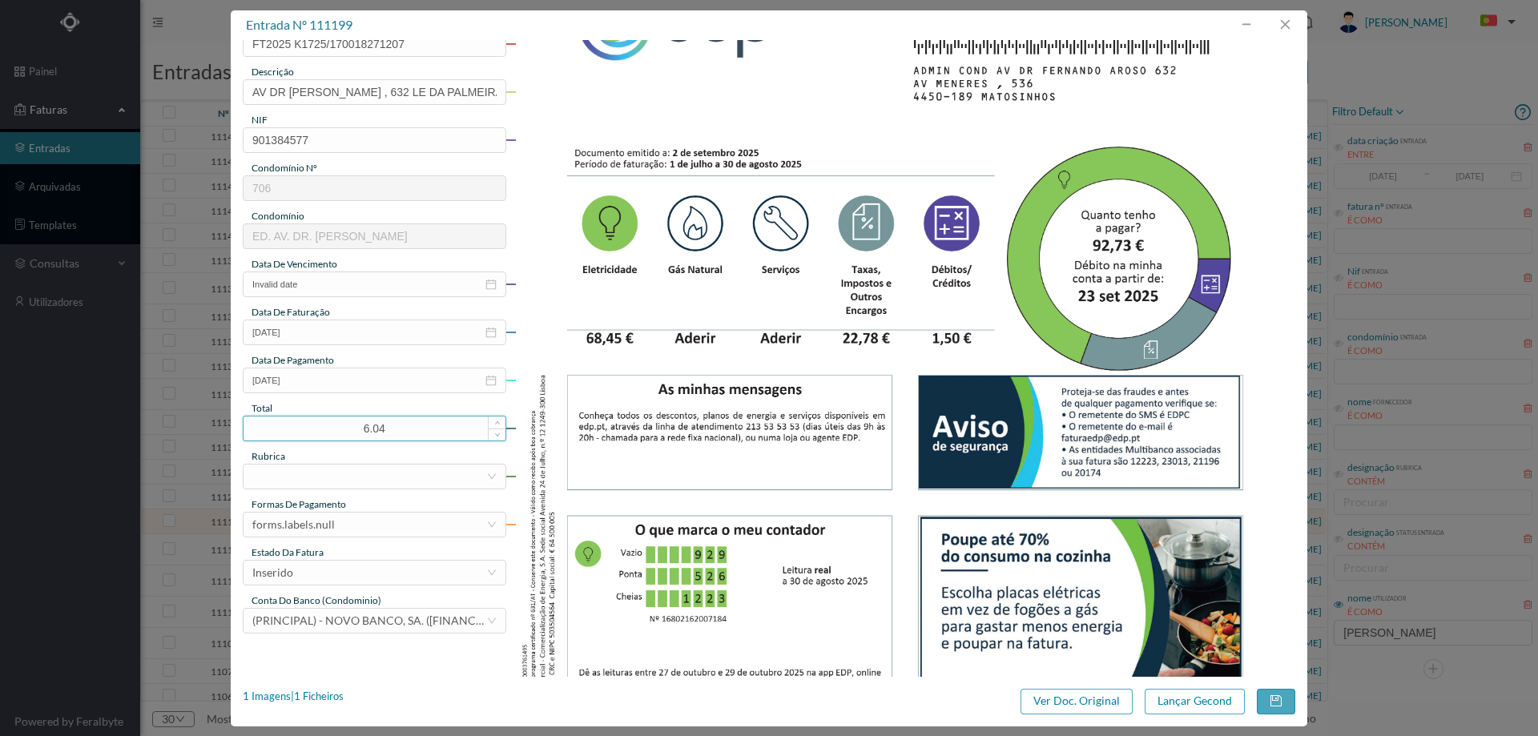
drag, startPoint x: 402, startPoint y: 430, endPoint x: 334, endPoint y: 429, distance: 68.1
click at [334, 429] on input "6.04" at bounding box center [374, 428] width 262 height 24
type input "92.73"
click at [348, 473] on div at bounding box center [369, 477] width 234 height 24
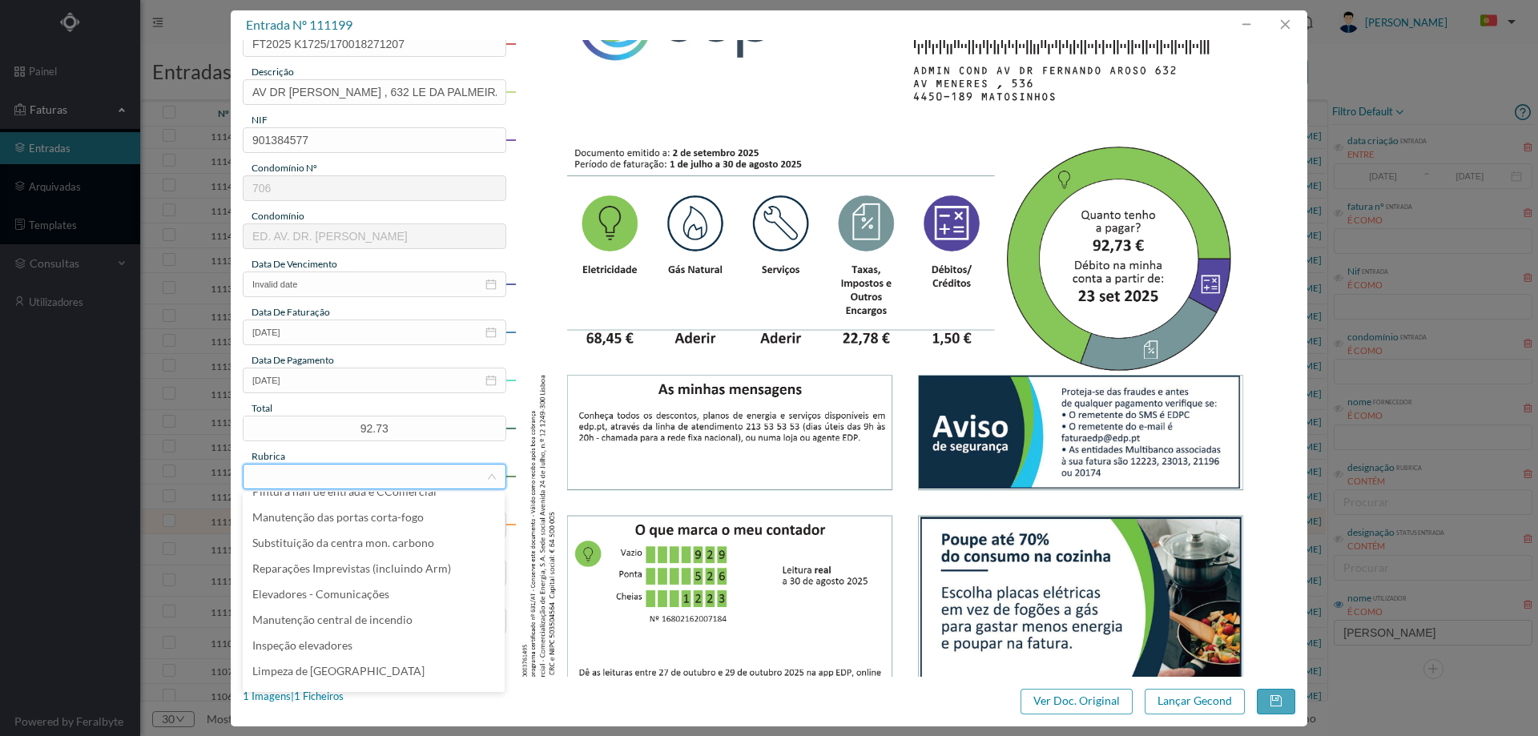
scroll to position [320, 0]
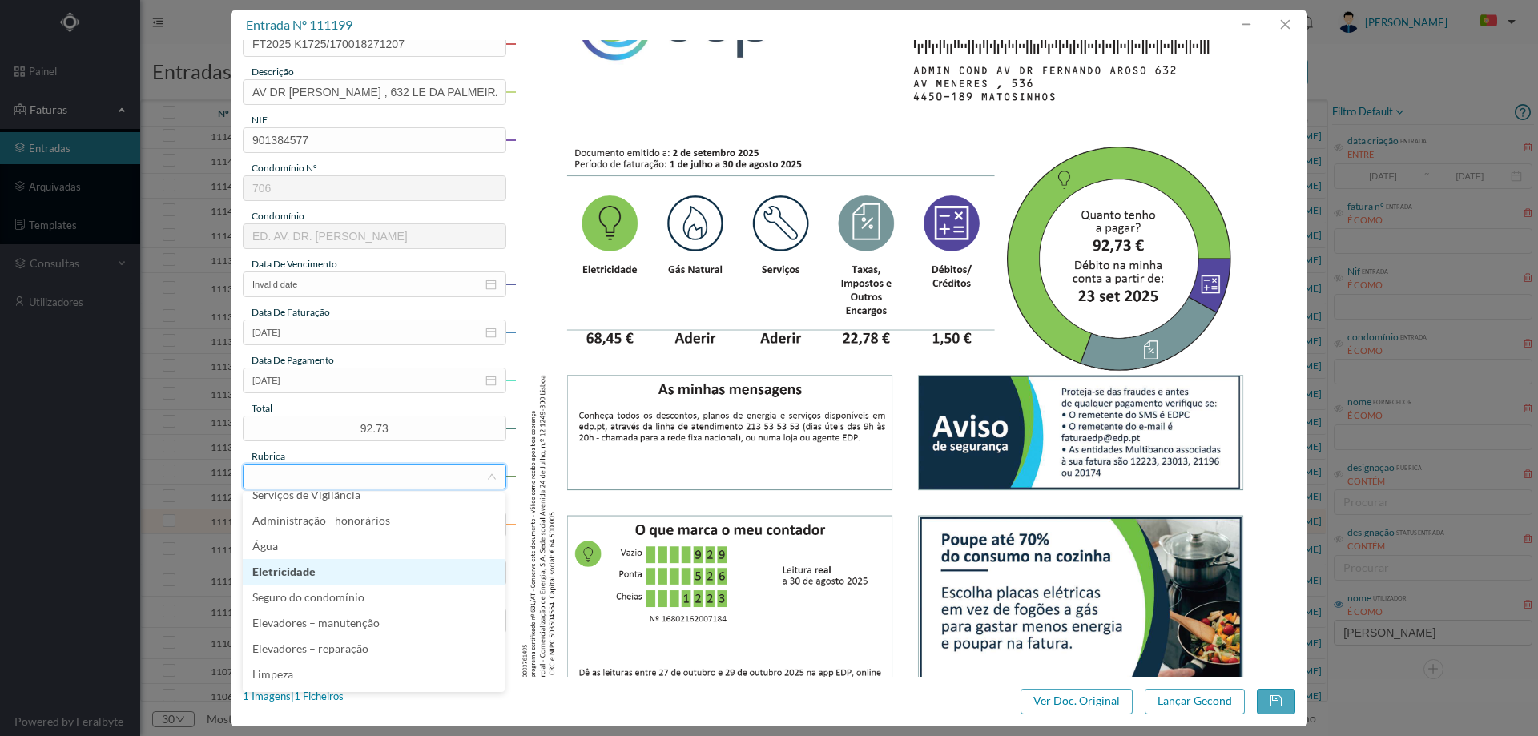
click at [320, 573] on li "Eletricidade" at bounding box center [374, 572] width 262 height 26
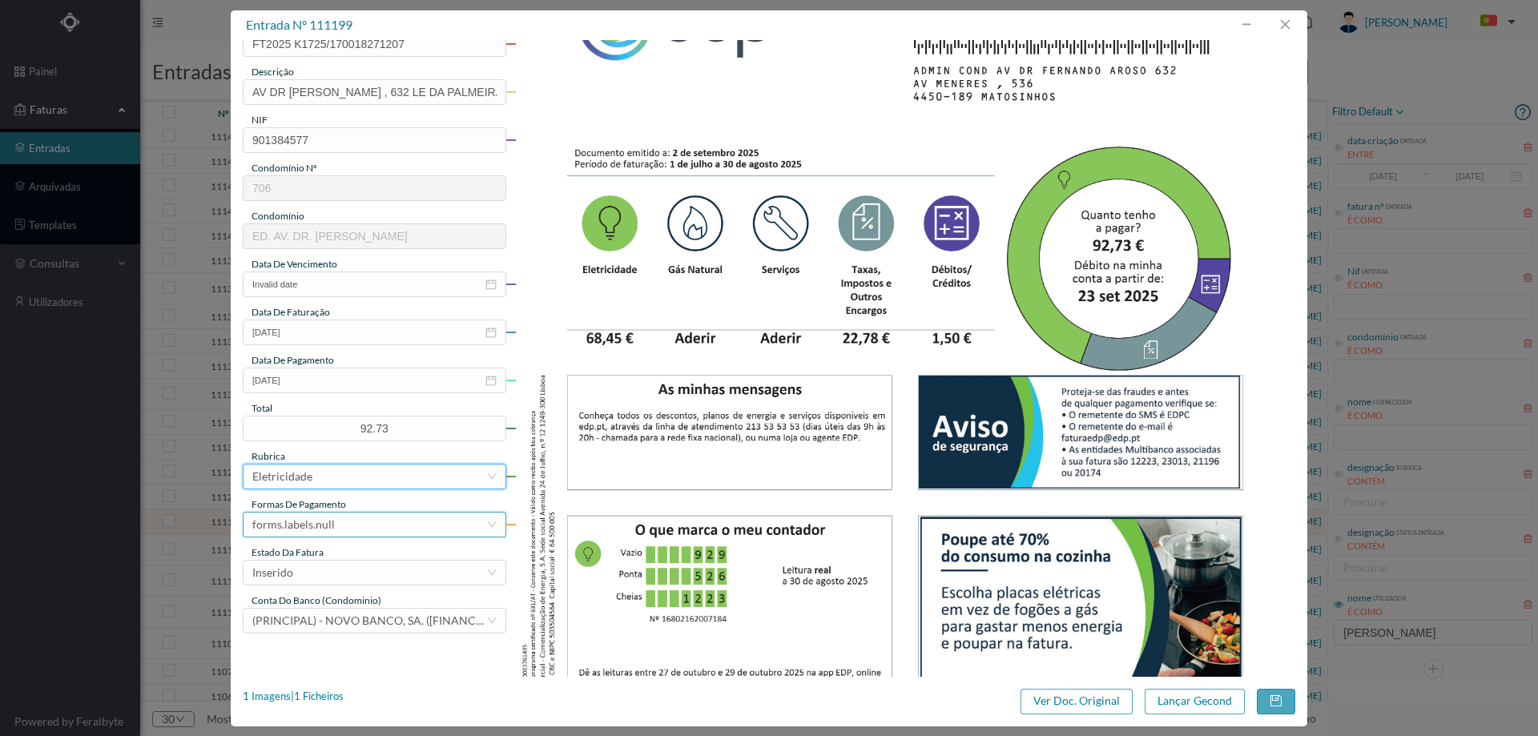
click at [320, 529] on div "forms.labels.null" at bounding box center [293, 525] width 82 height 24
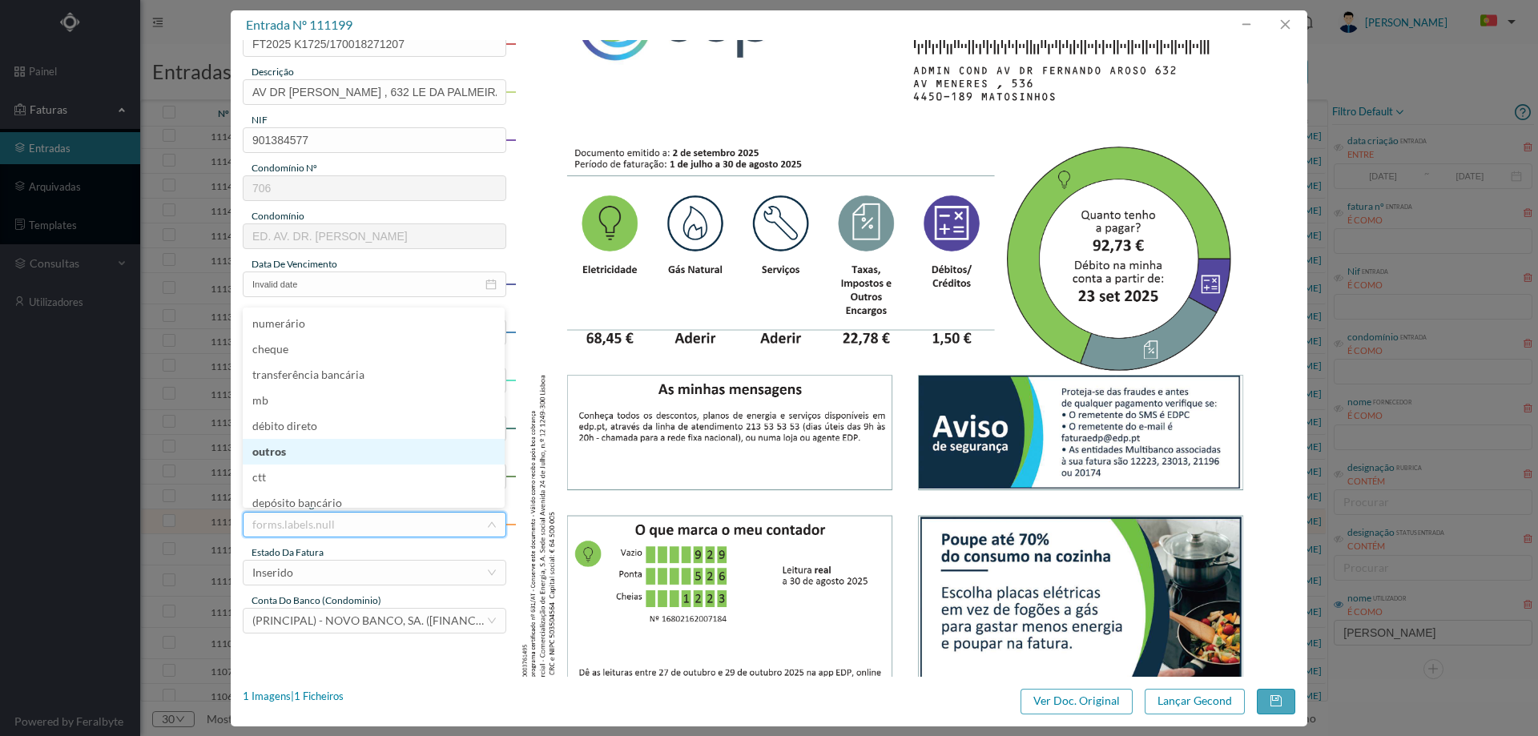
scroll to position [8, 0]
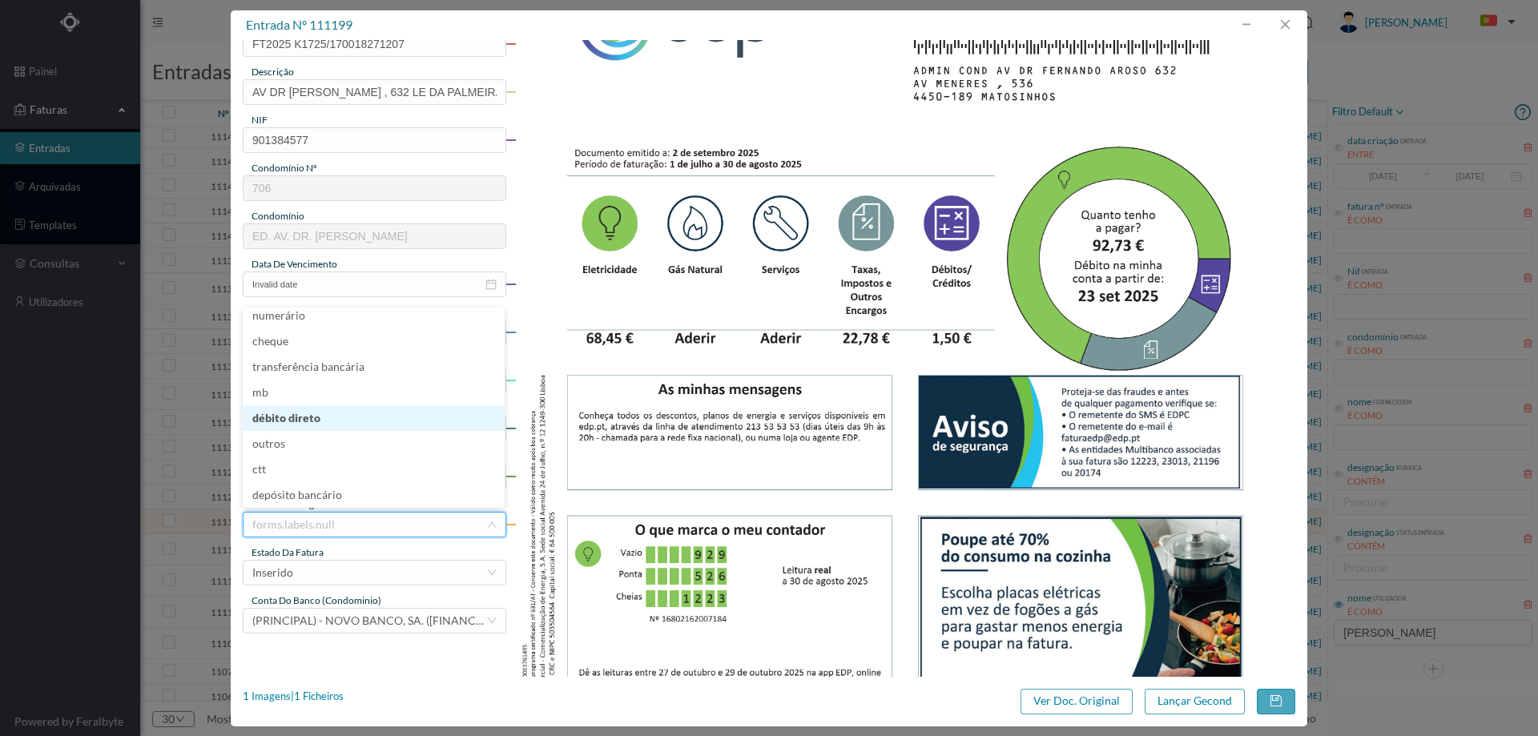
click at [309, 421] on li "débito direto" at bounding box center [374, 418] width 262 height 26
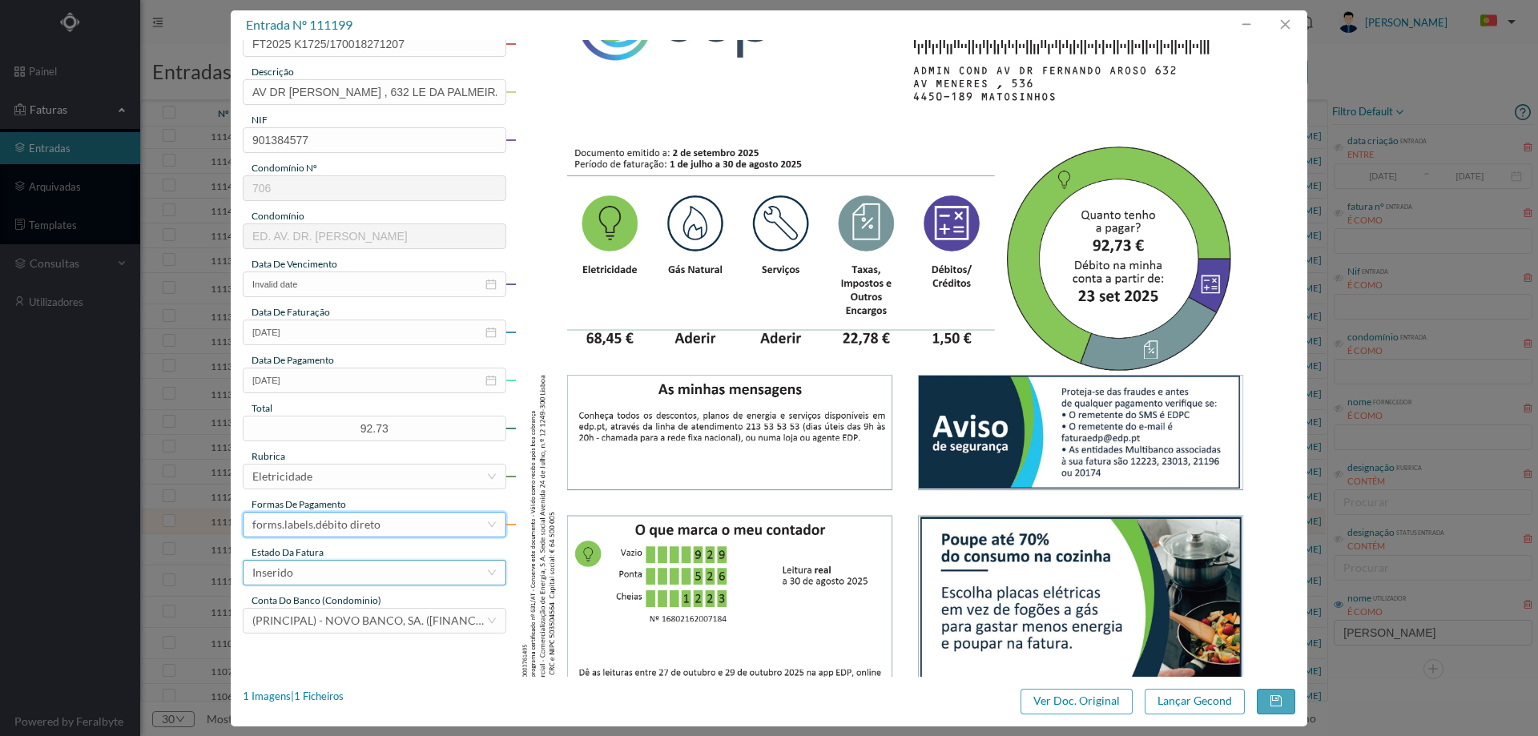
click at [311, 576] on div "Inserido" at bounding box center [369, 573] width 234 height 24
click at [333, 546] on li "Lançamento Gecond" at bounding box center [374, 543] width 262 height 26
click at [1179, 700] on button "Lançar Gecond" at bounding box center [1195, 702] width 100 height 26
